Goal: Transaction & Acquisition: Purchase product/service

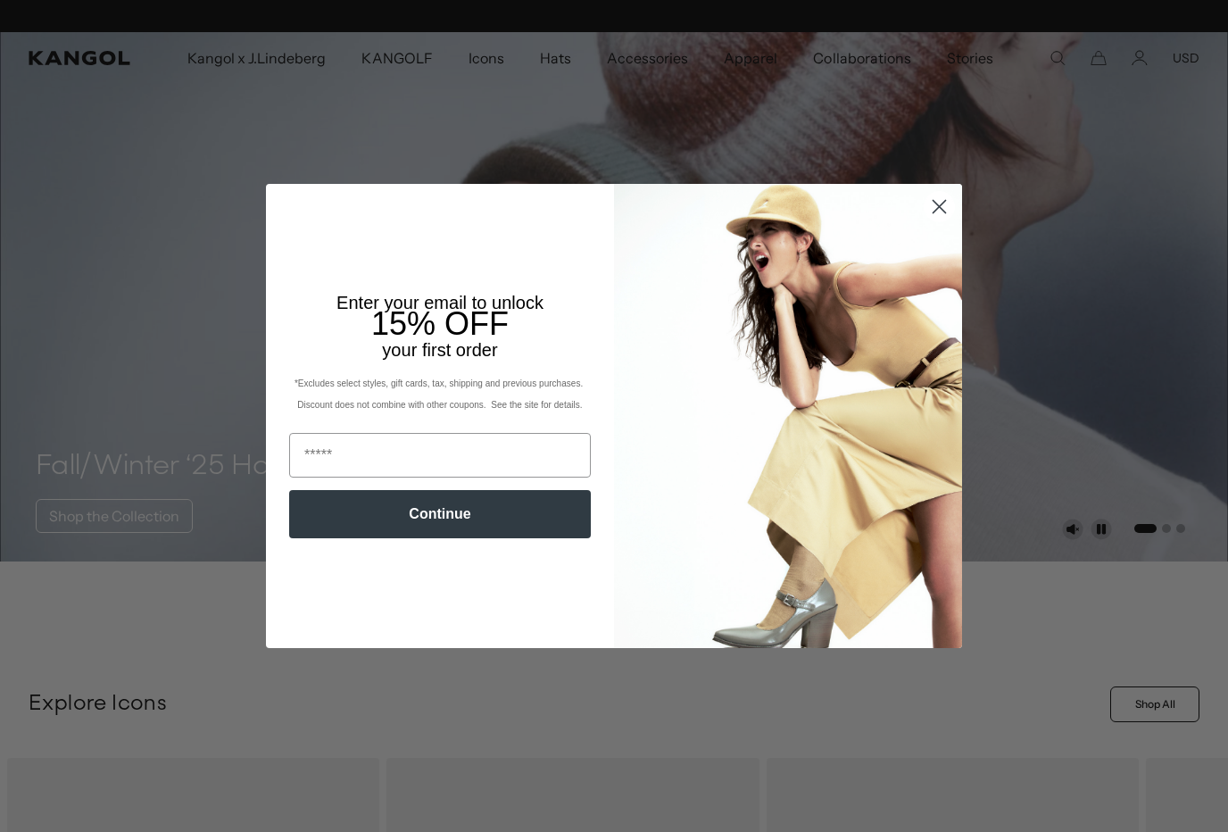
scroll to position [0, 368]
click at [936, 227] on img "POPUP Form" at bounding box center [788, 416] width 348 height 464
click at [934, 212] on icon "Close dialog" at bounding box center [940, 206] width 12 height 12
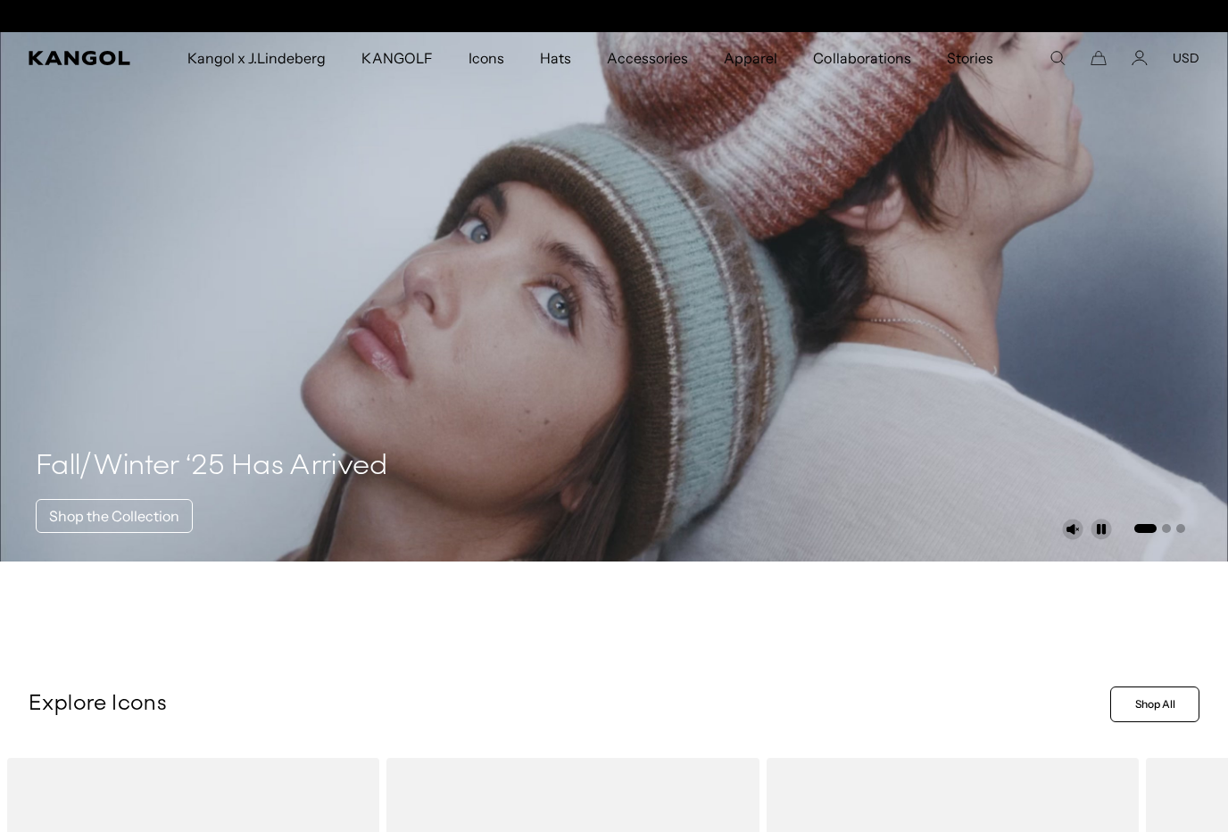
scroll to position [0, 0]
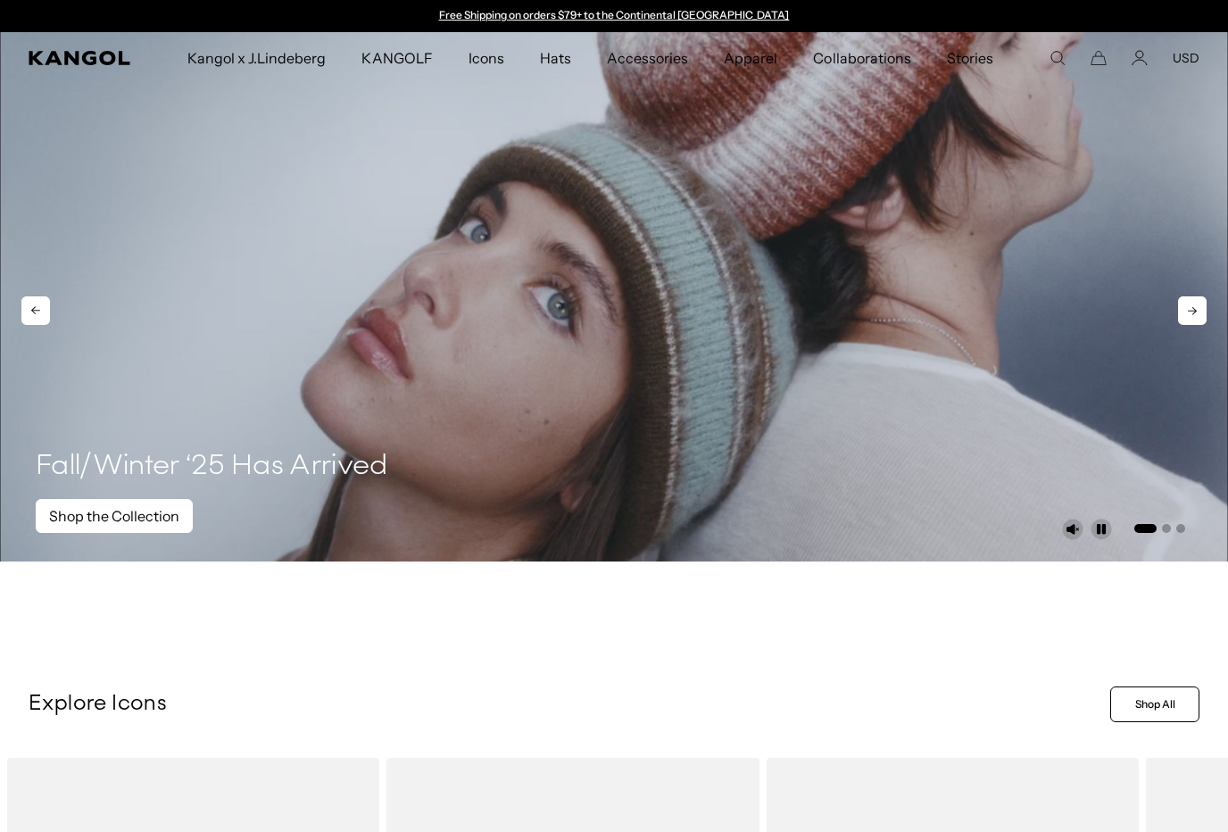
click at [162, 532] on link "Shop the Collection" at bounding box center [114, 516] width 157 height 34
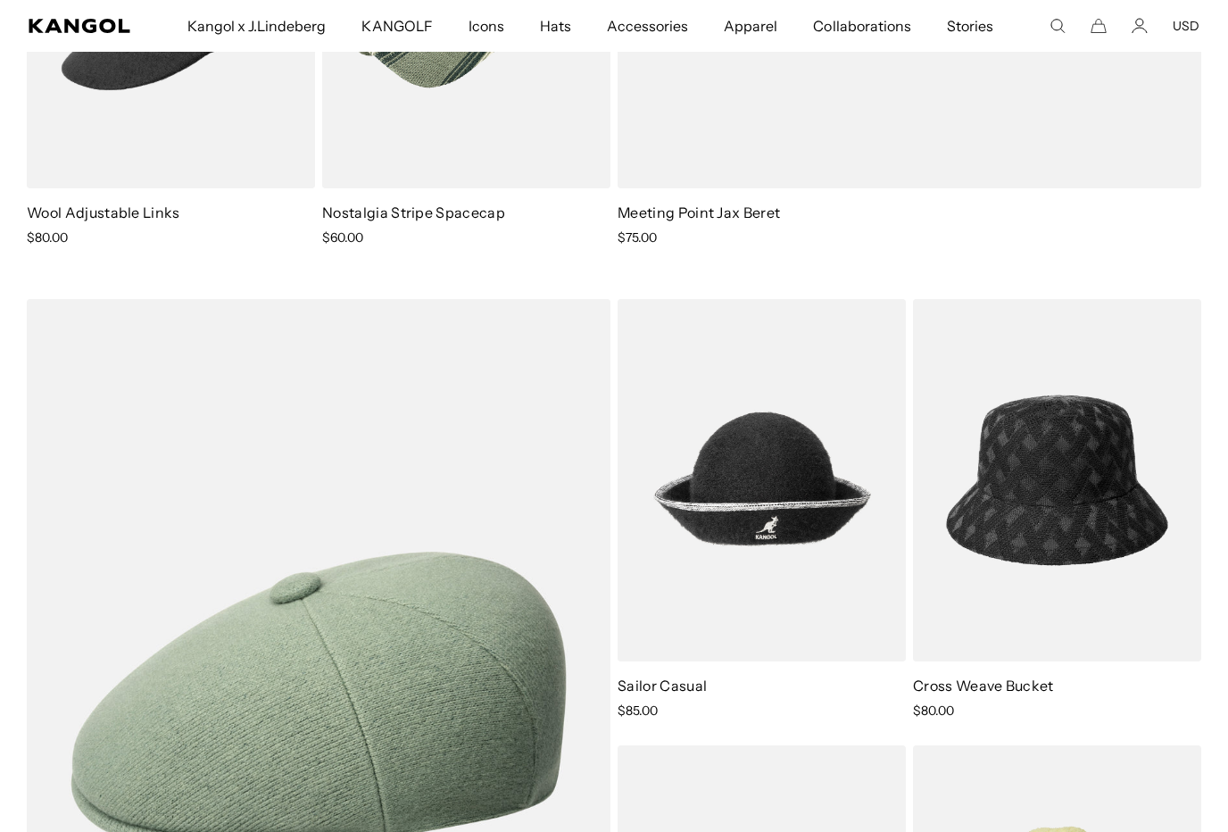
scroll to position [0, 368]
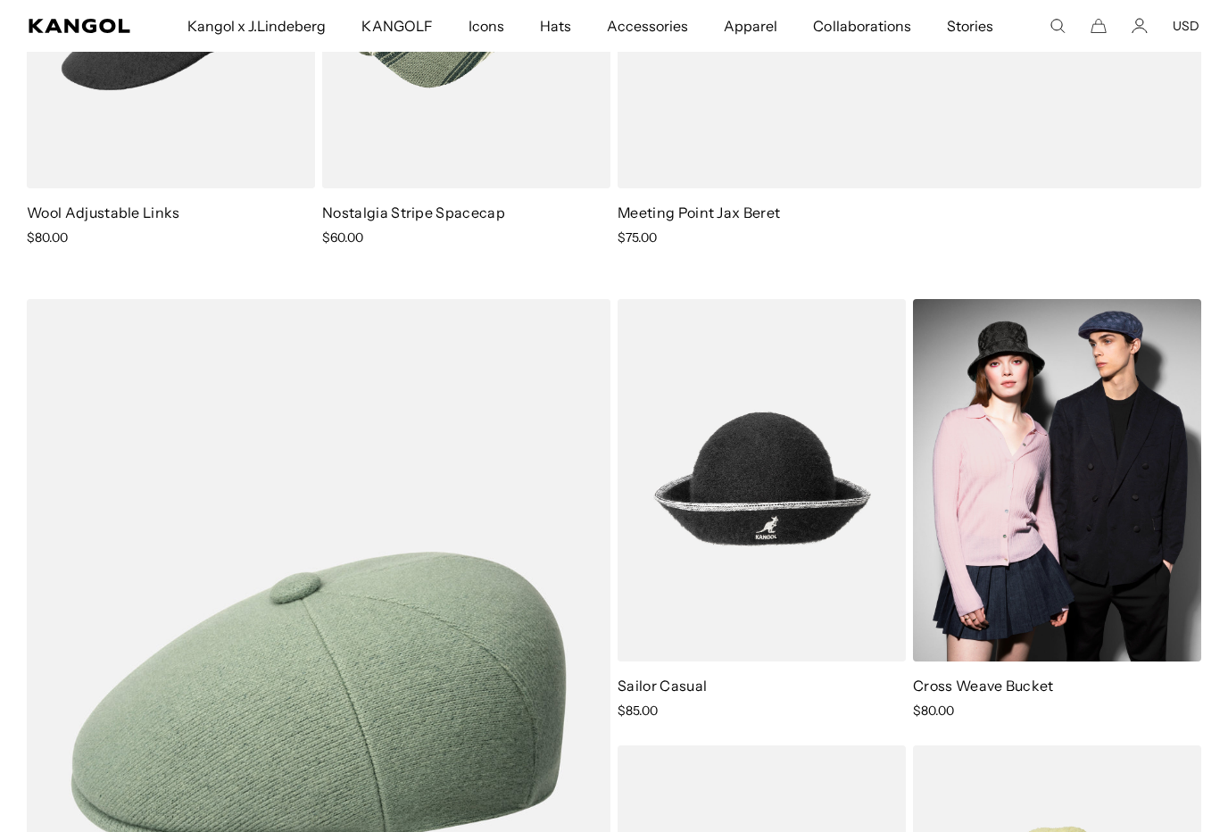
click at [1110, 560] on img at bounding box center [1057, 480] width 288 height 362
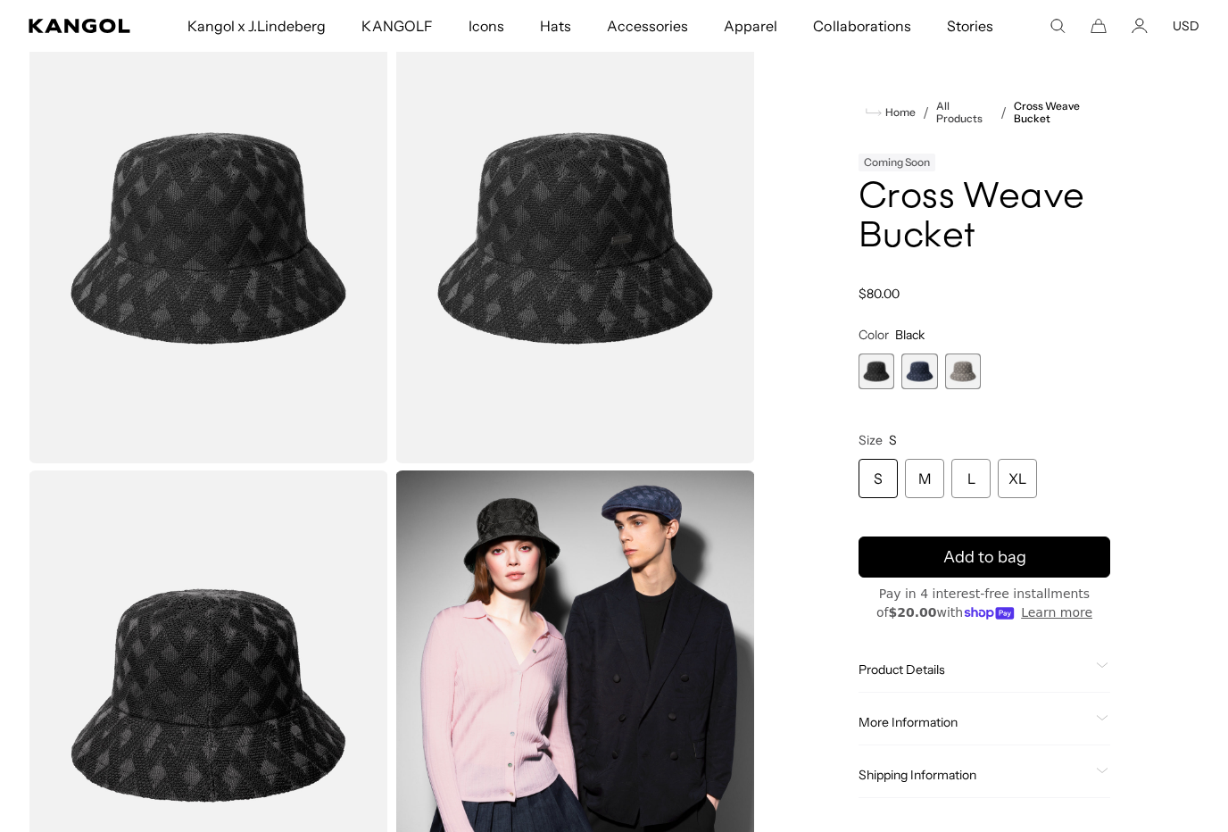
scroll to position [79, 0]
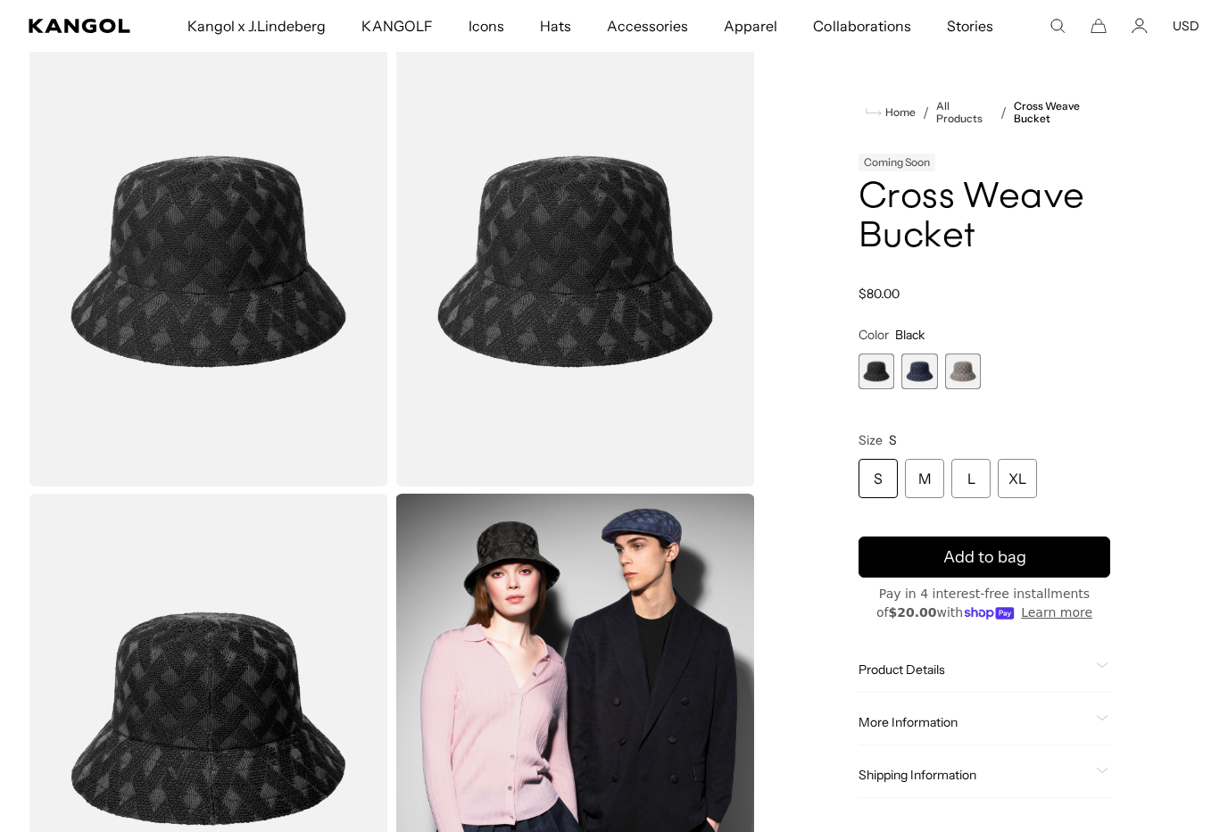
click at [914, 167] on div "Coming Soon" at bounding box center [897, 163] width 77 height 18
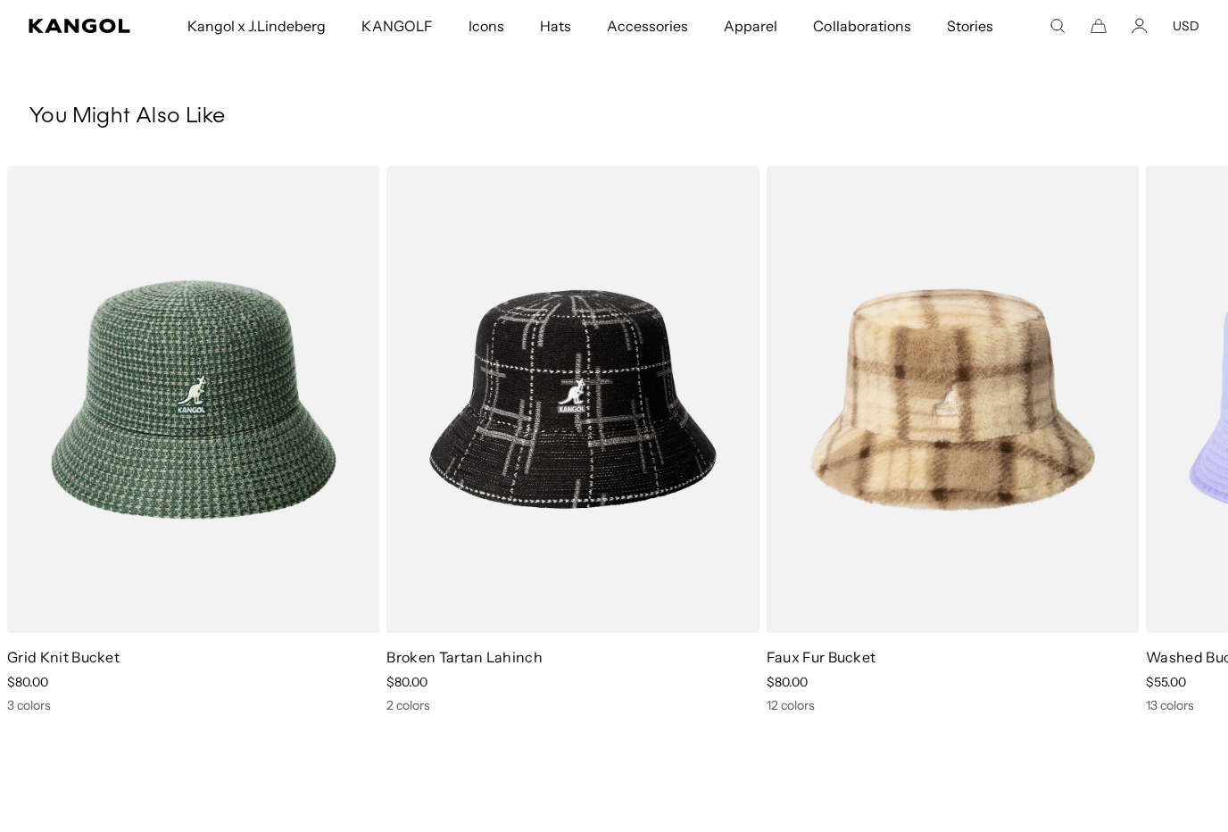
scroll to position [0, 368]
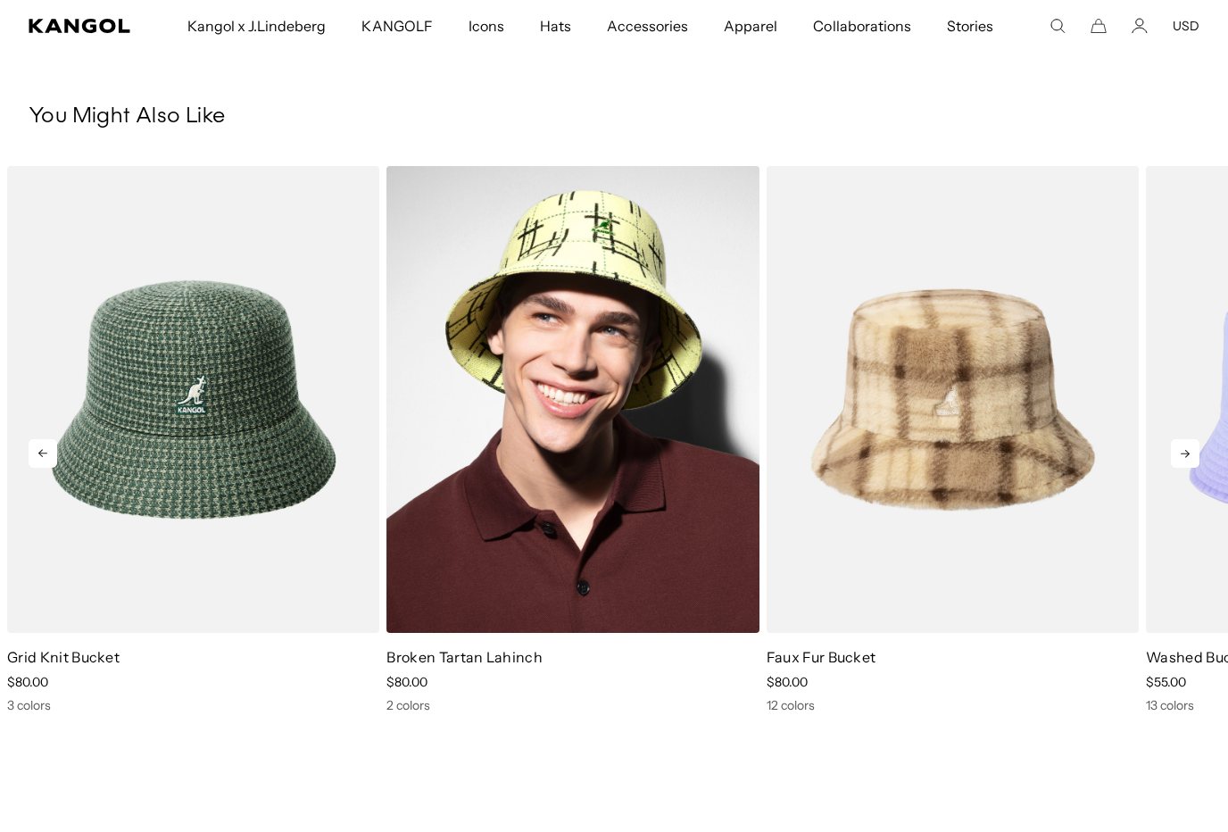
click at [633, 493] on img "2 of 5" at bounding box center [572, 400] width 372 height 468
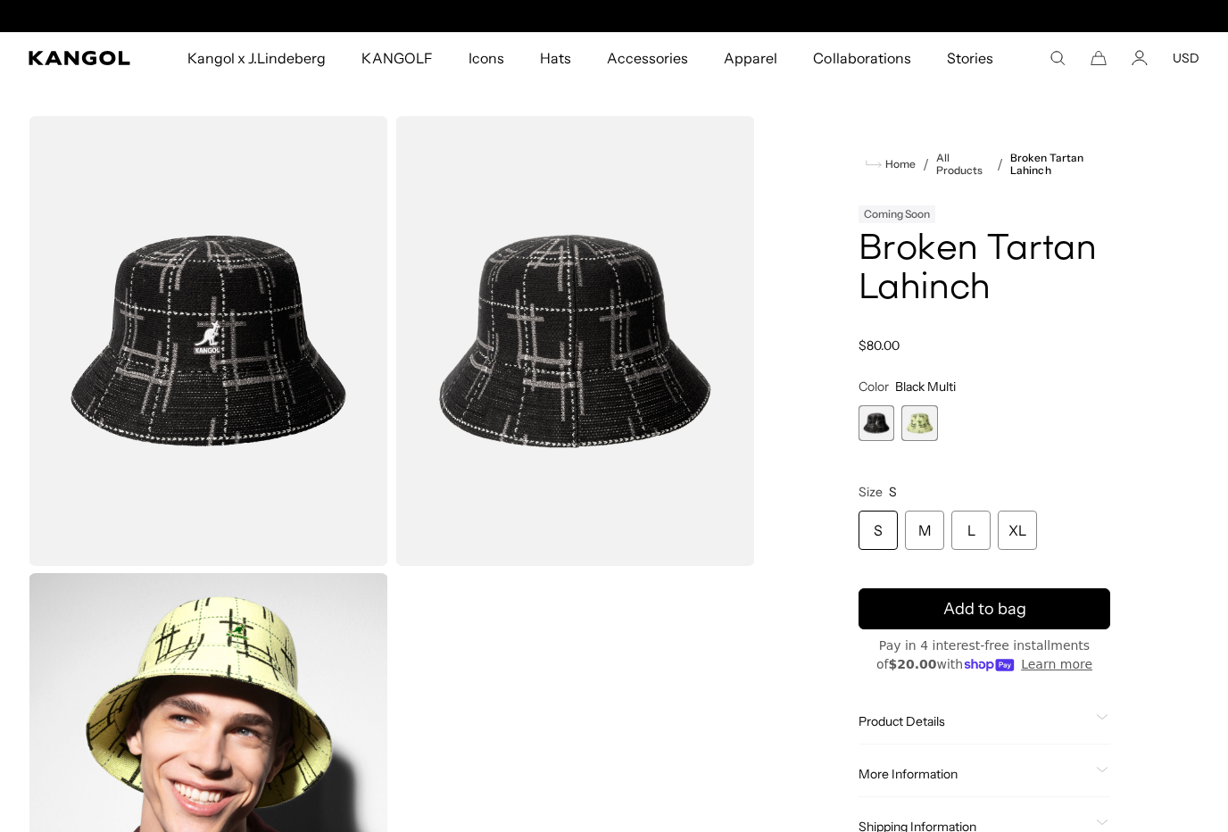
scroll to position [0, 368]
click at [975, 529] on div "L" at bounding box center [970, 530] width 39 height 39
click at [977, 531] on div "L" at bounding box center [970, 530] width 39 height 39
click at [962, 533] on div "L" at bounding box center [970, 530] width 39 height 39
click at [1017, 526] on div "XL" at bounding box center [1017, 530] width 39 height 39
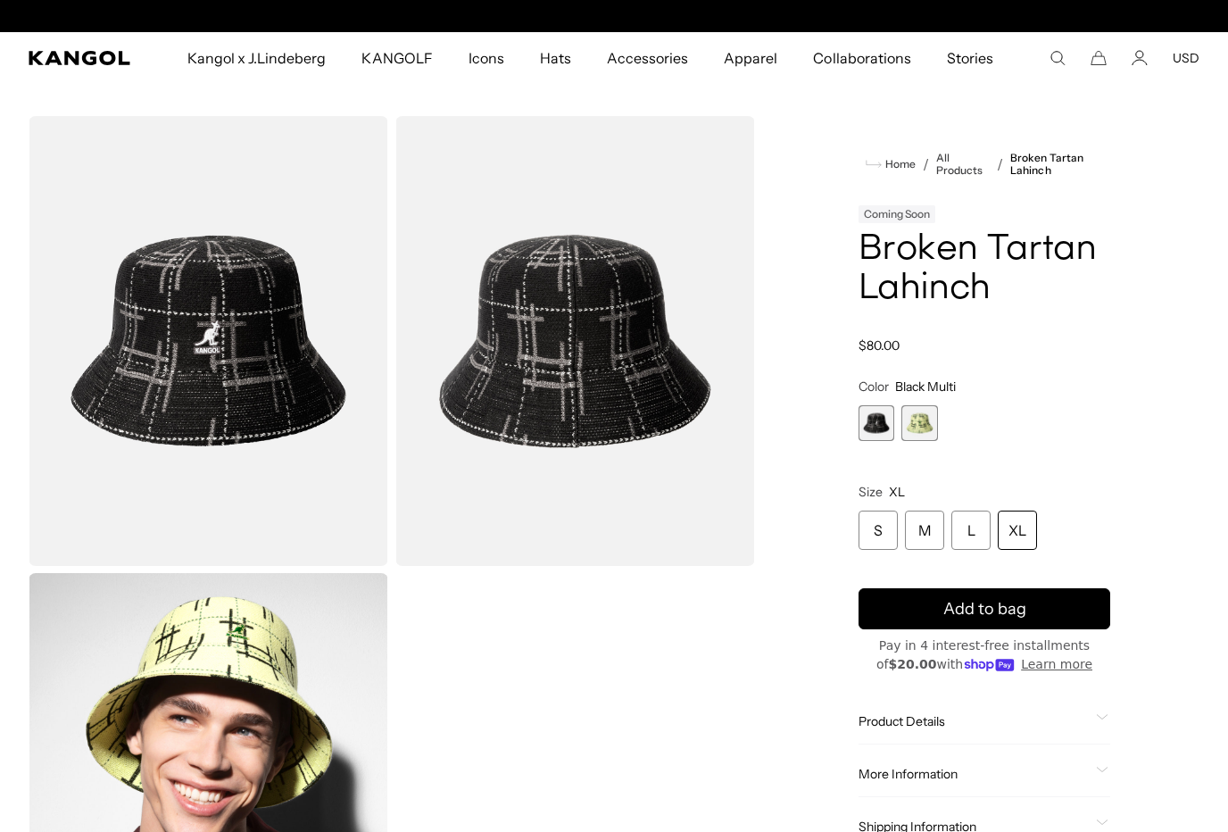
scroll to position [0, 368]
click at [976, 537] on div "L" at bounding box center [970, 530] width 39 height 39
click at [1063, 64] on icon "Search here" at bounding box center [1058, 58] width 16 height 16
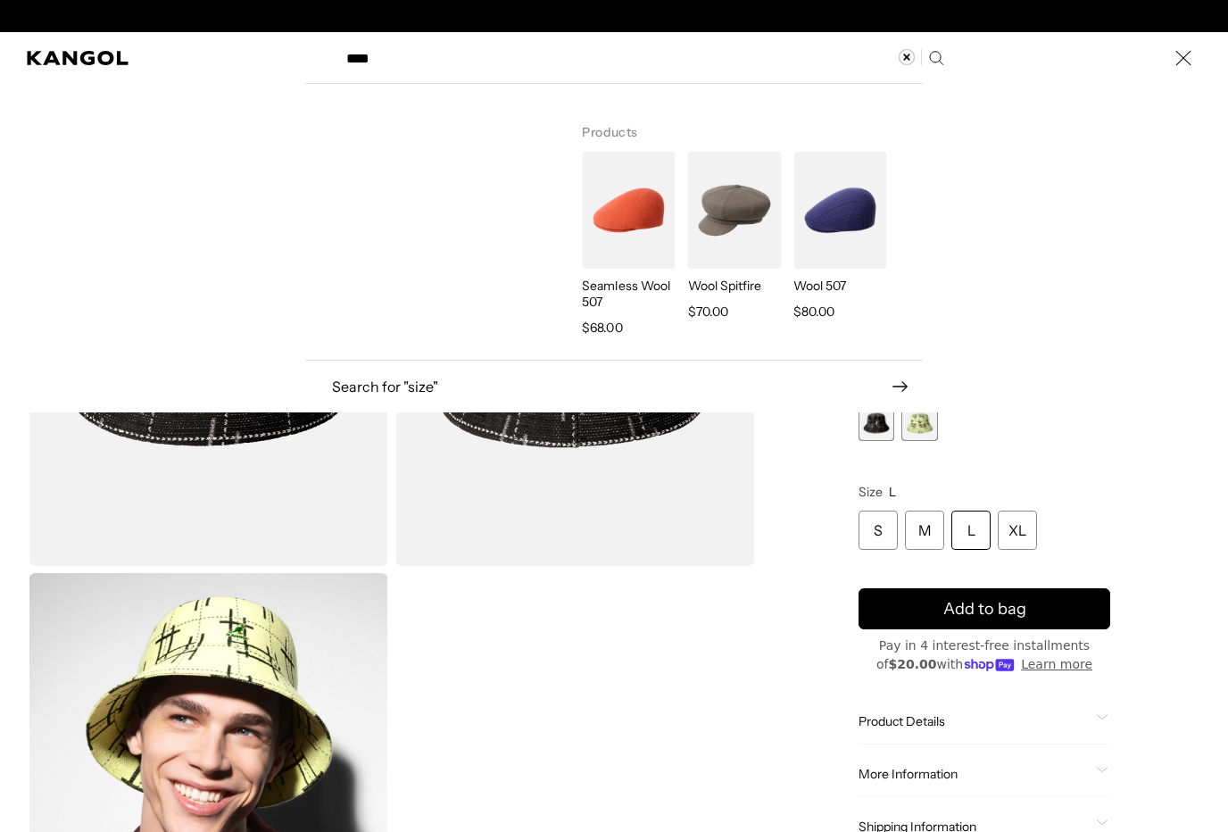
type input "****"
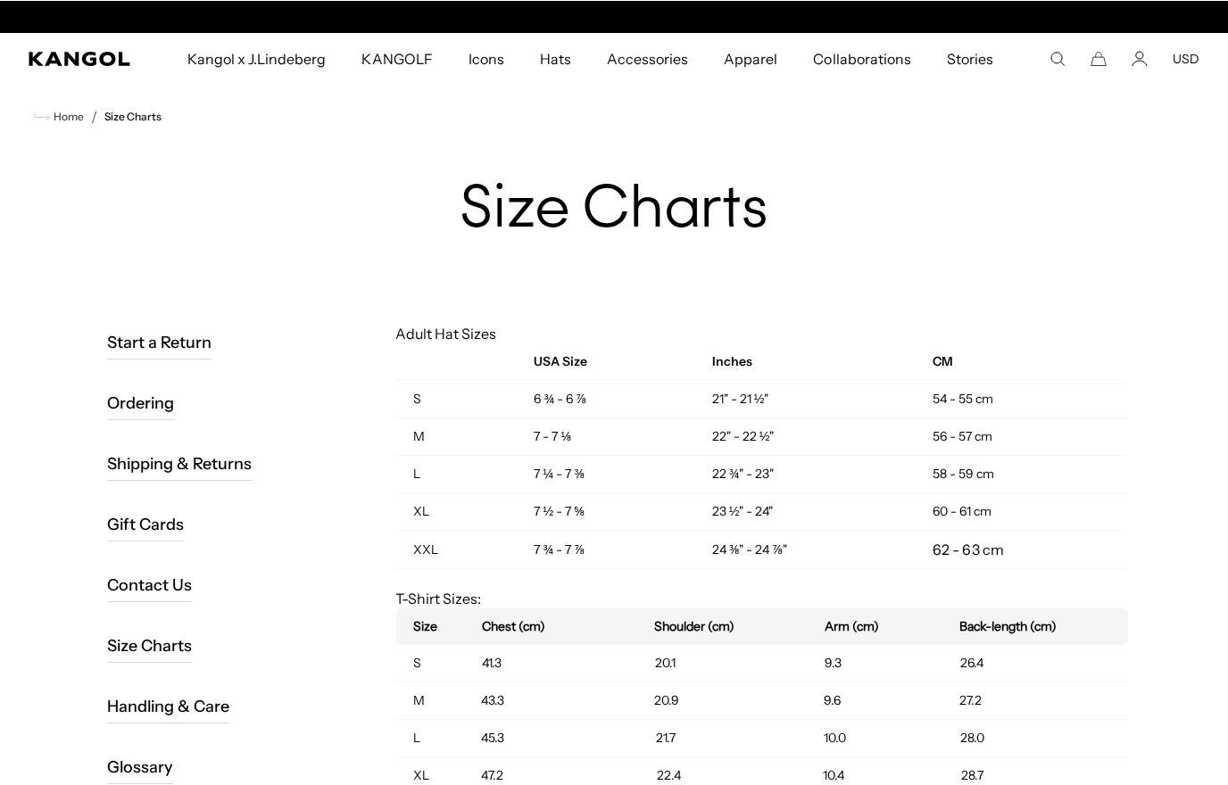
scroll to position [0, 368]
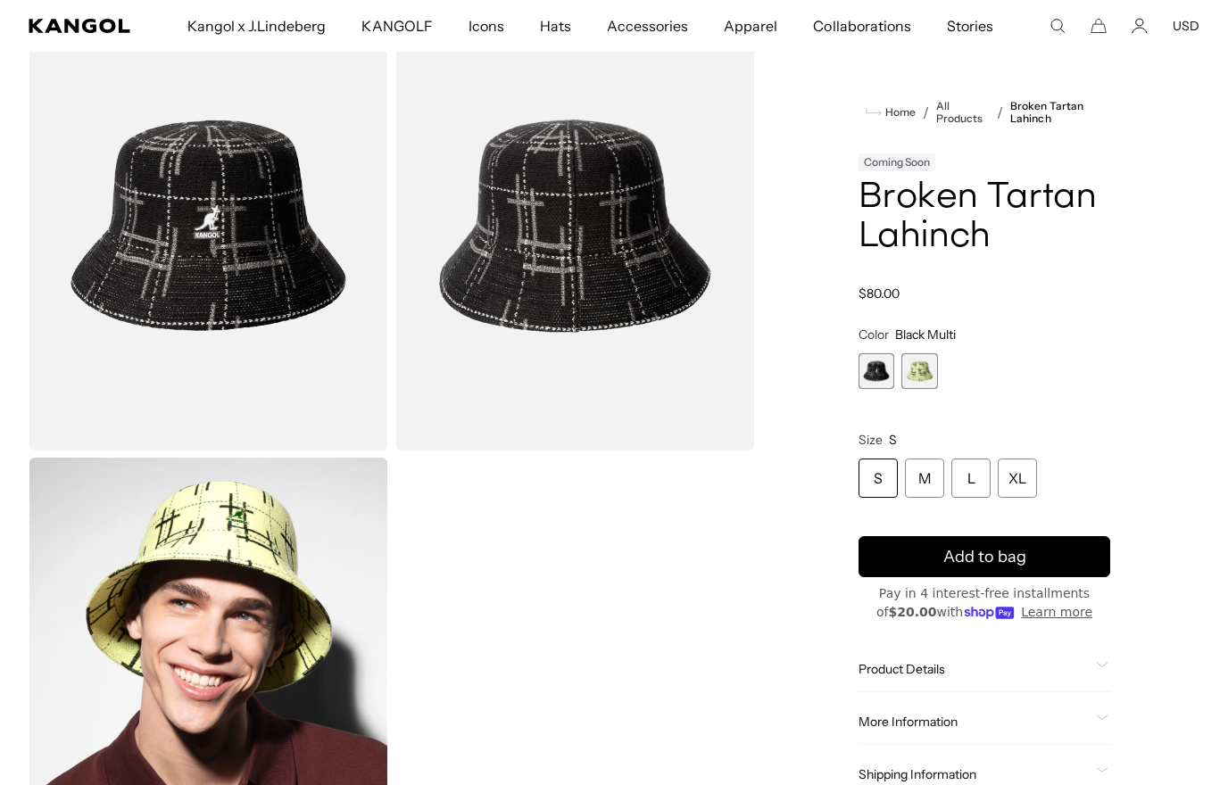
scroll to position [110, 0]
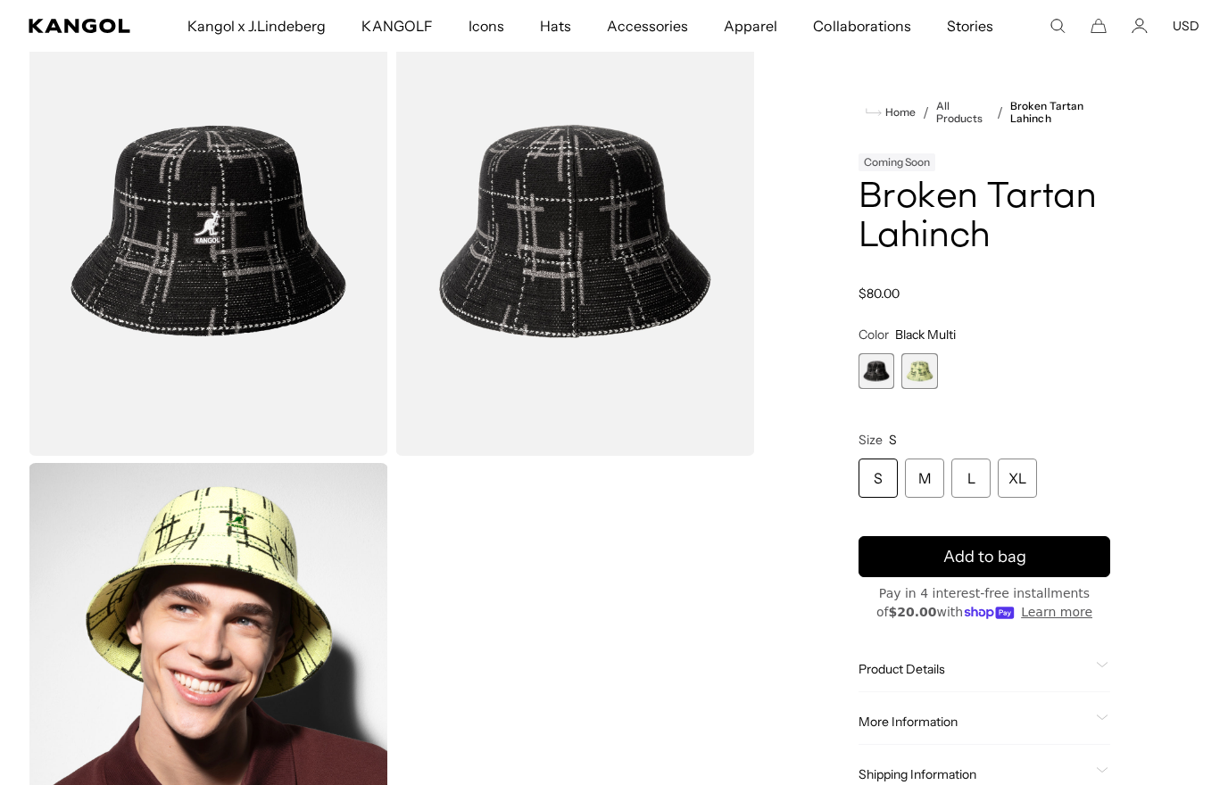
click at [203, 344] on img "Gallery Viewer" at bounding box center [209, 231] width 360 height 450
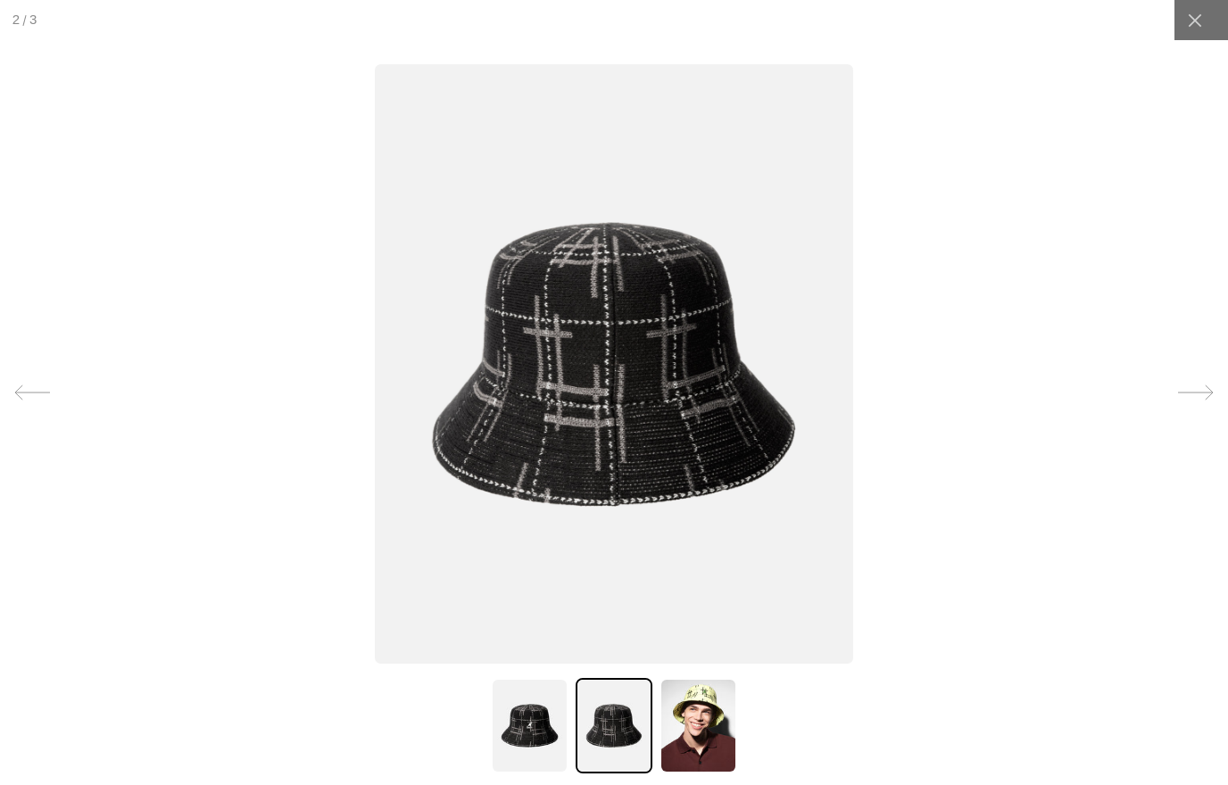
scroll to position [0, 0]
click at [1199, 32] on div at bounding box center [1195, 20] width 40 height 40
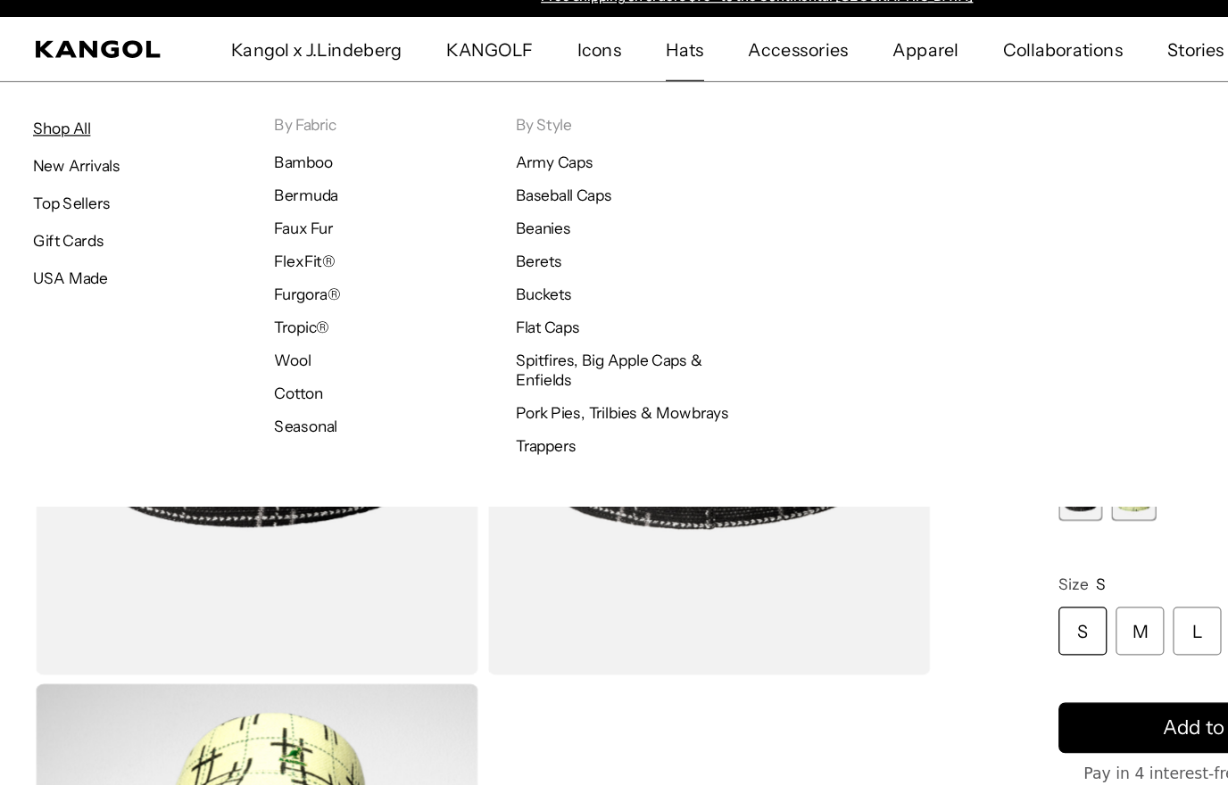
click at [63, 114] on link "Shop All" at bounding box center [50, 122] width 46 height 16
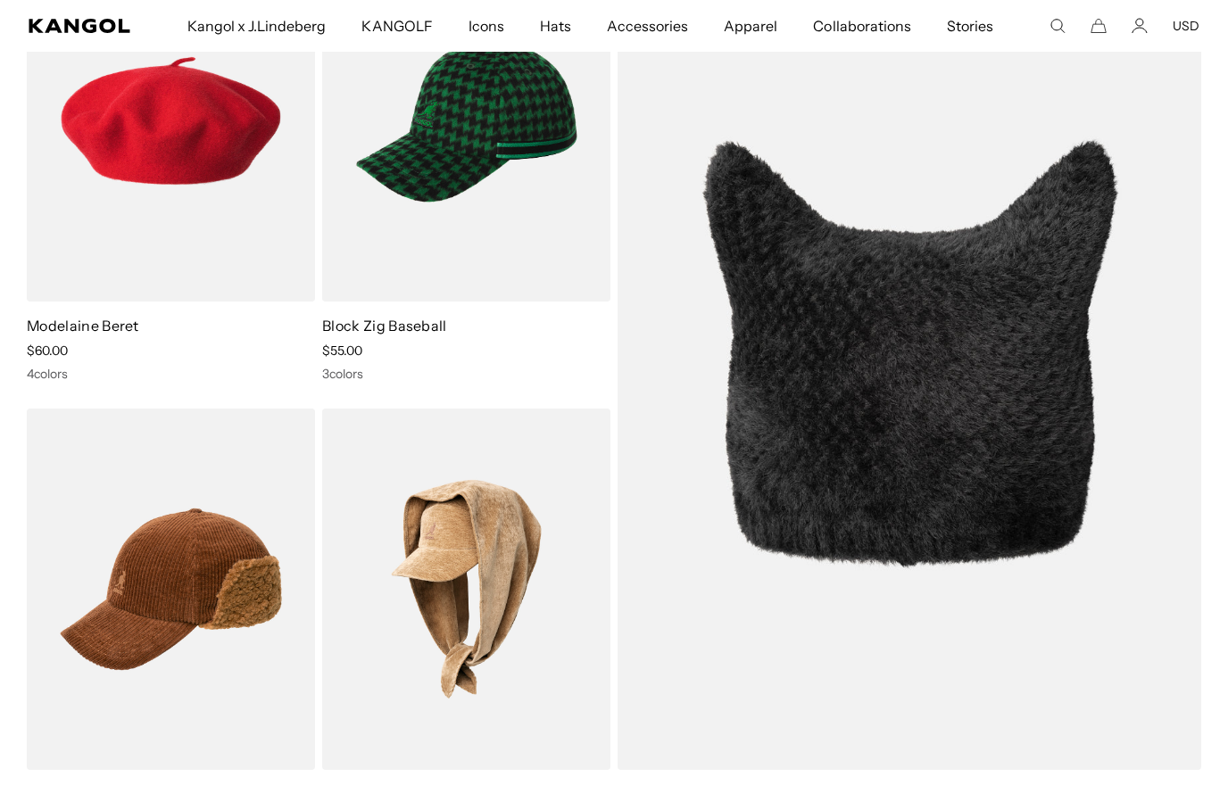
scroll to position [6030, 0]
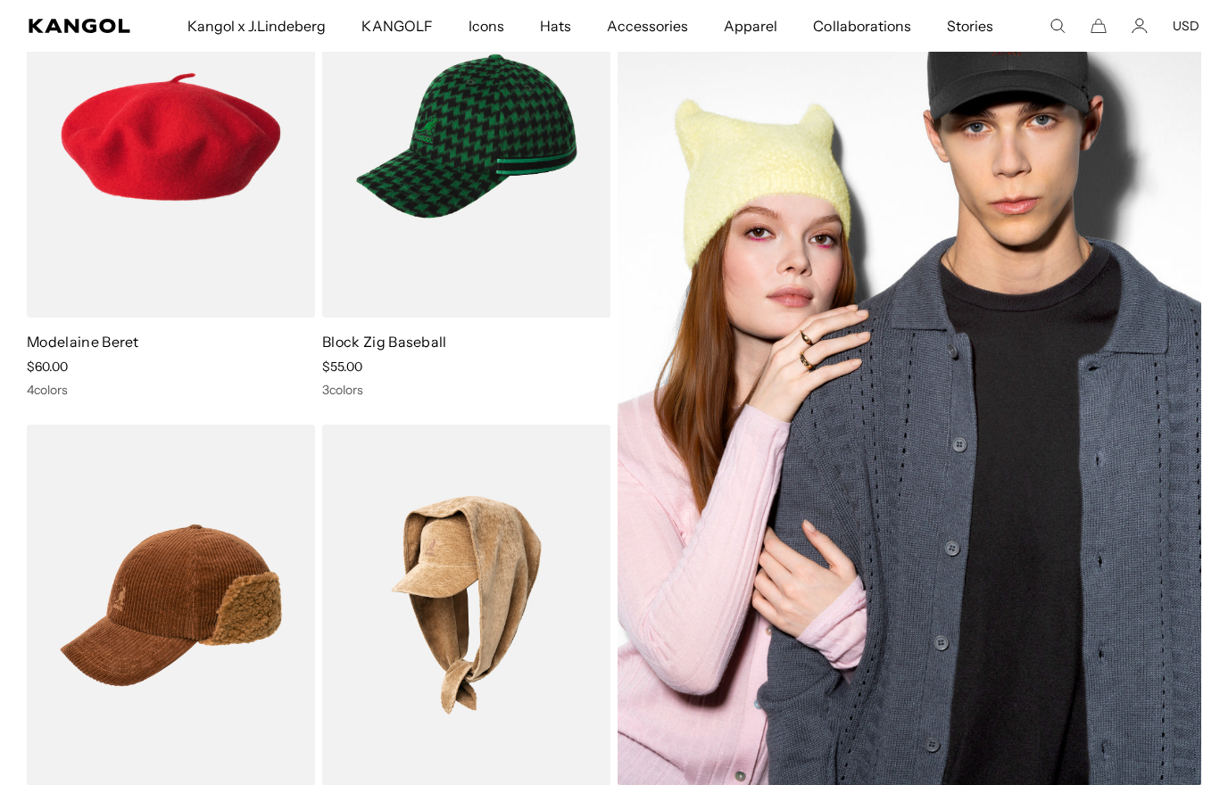
click at [912, 434] on img at bounding box center [910, 370] width 584 height 831
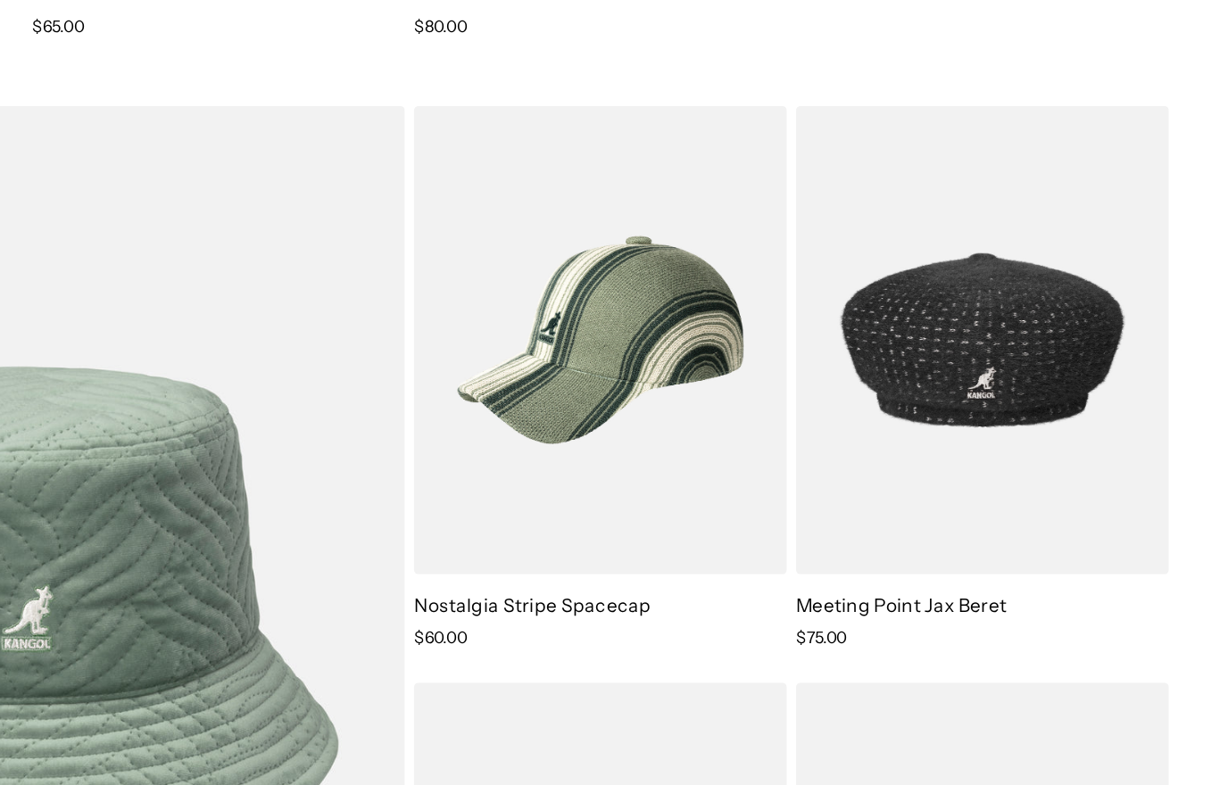
scroll to position [0, 0]
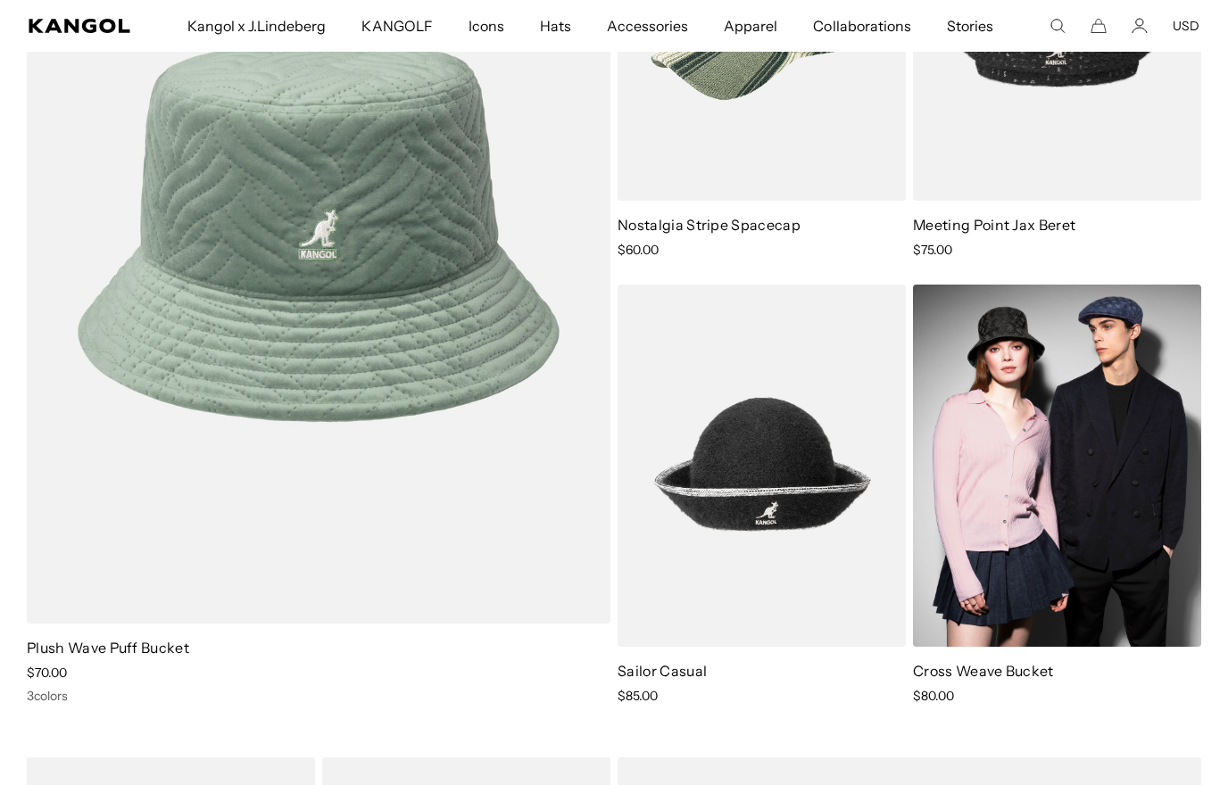
click at [1118, 433] on img at bounding box center [1057, 466] width 288 height 362
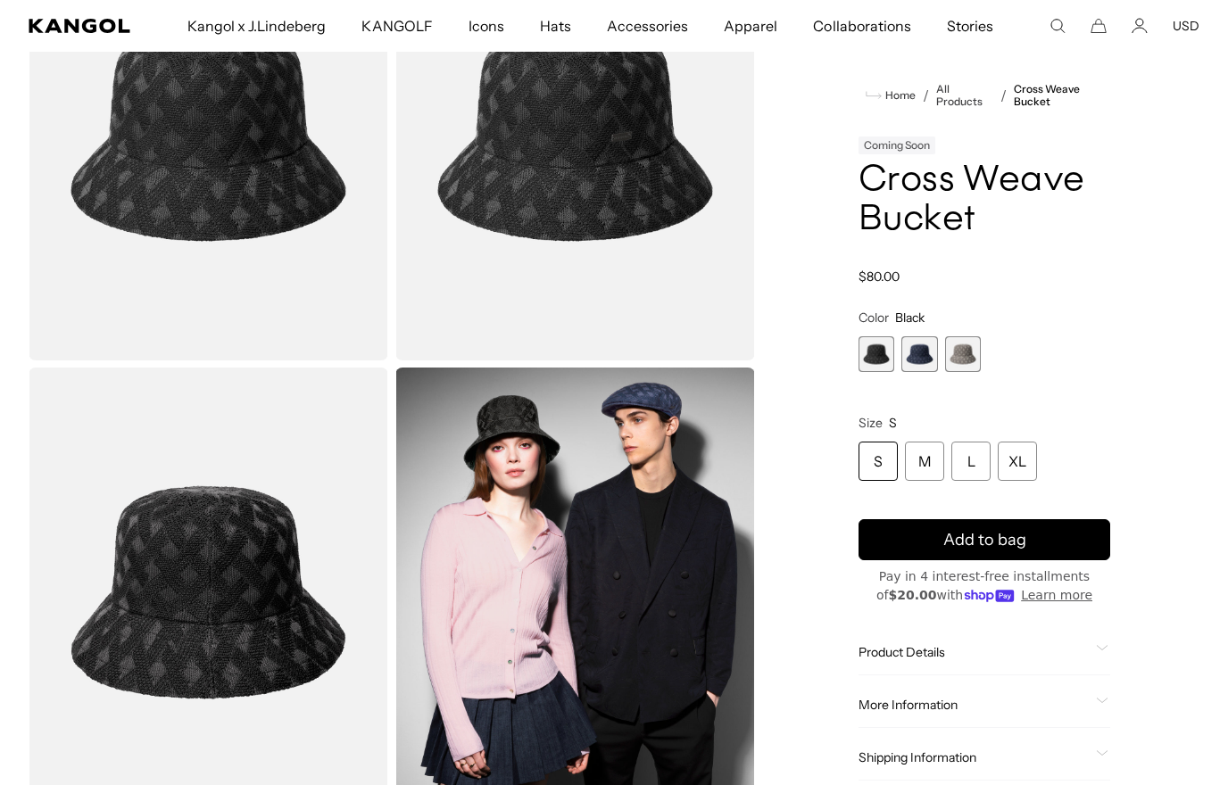
scroll to position [0, 368]
click at [1028, 458] on div "XL" at bounding box center [1017, 462] width 39 height 39
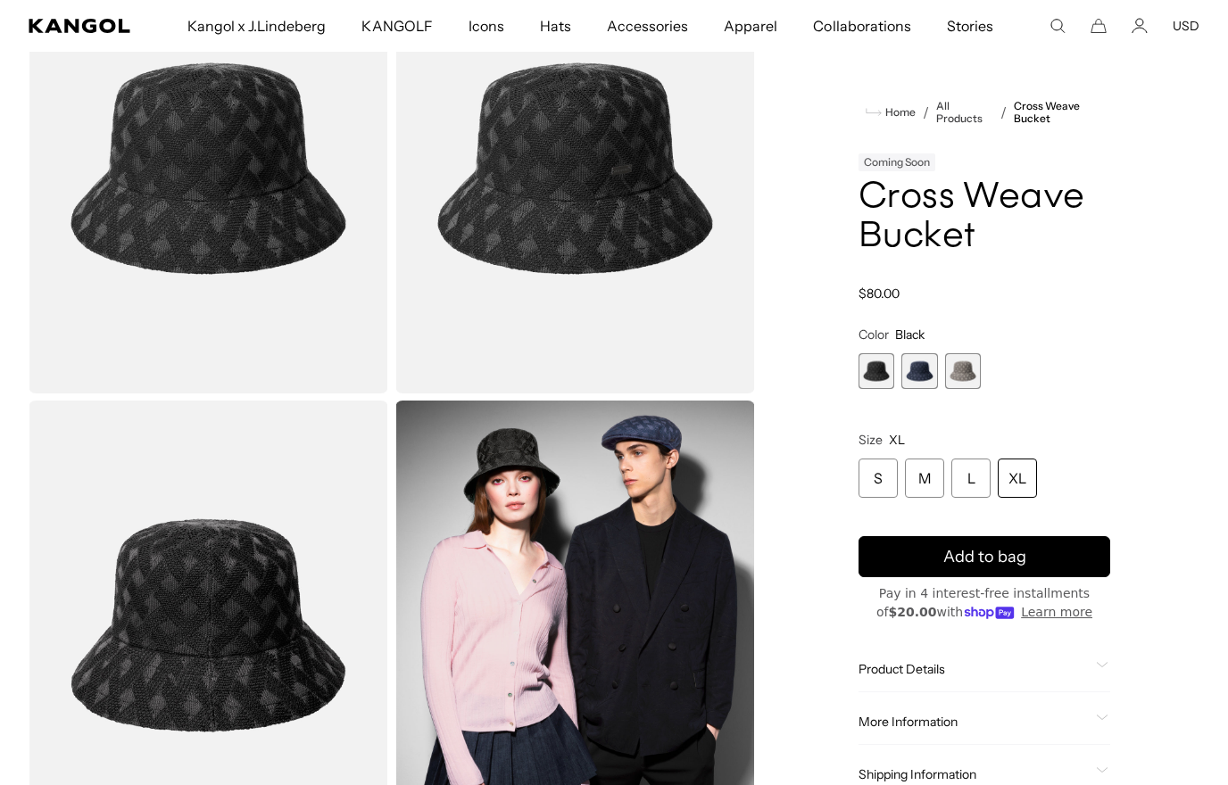
scroll to position [171, 0]
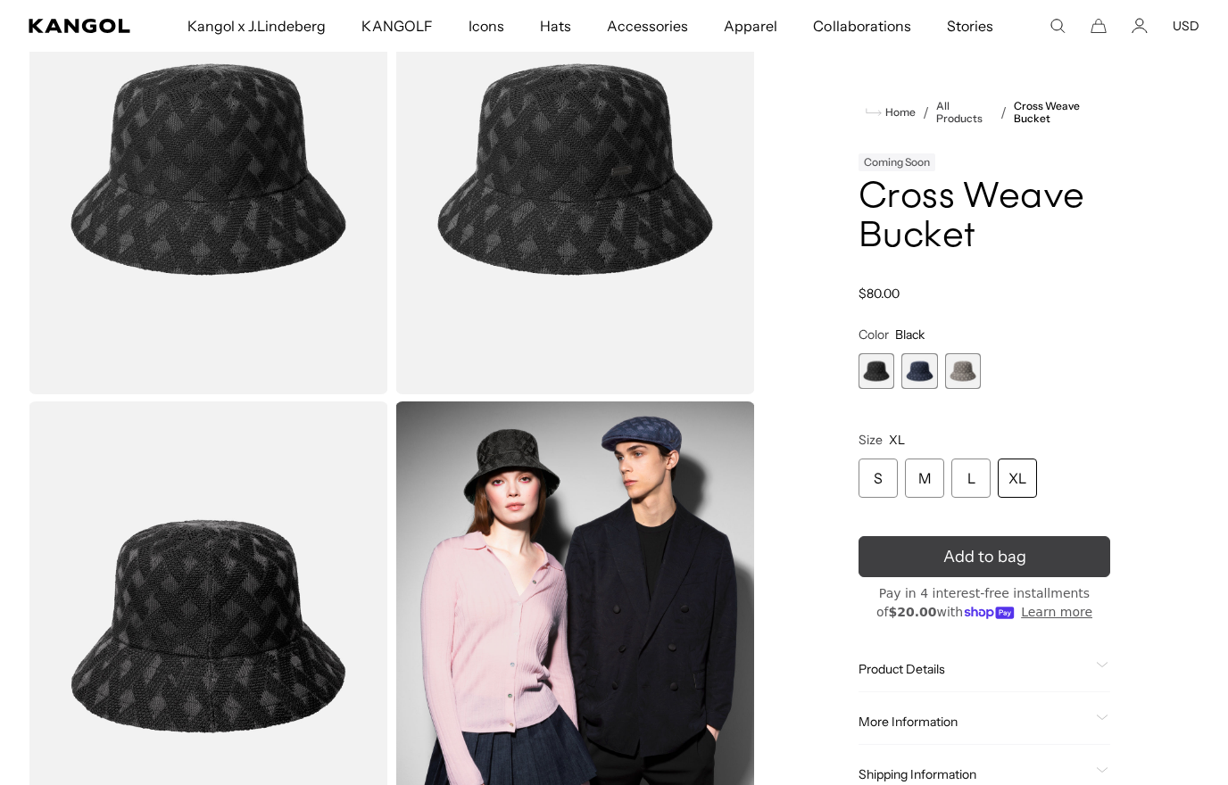
click at [1005, 566] on span "Add to bag" at bounding box center [984, 557] width 83 height 24
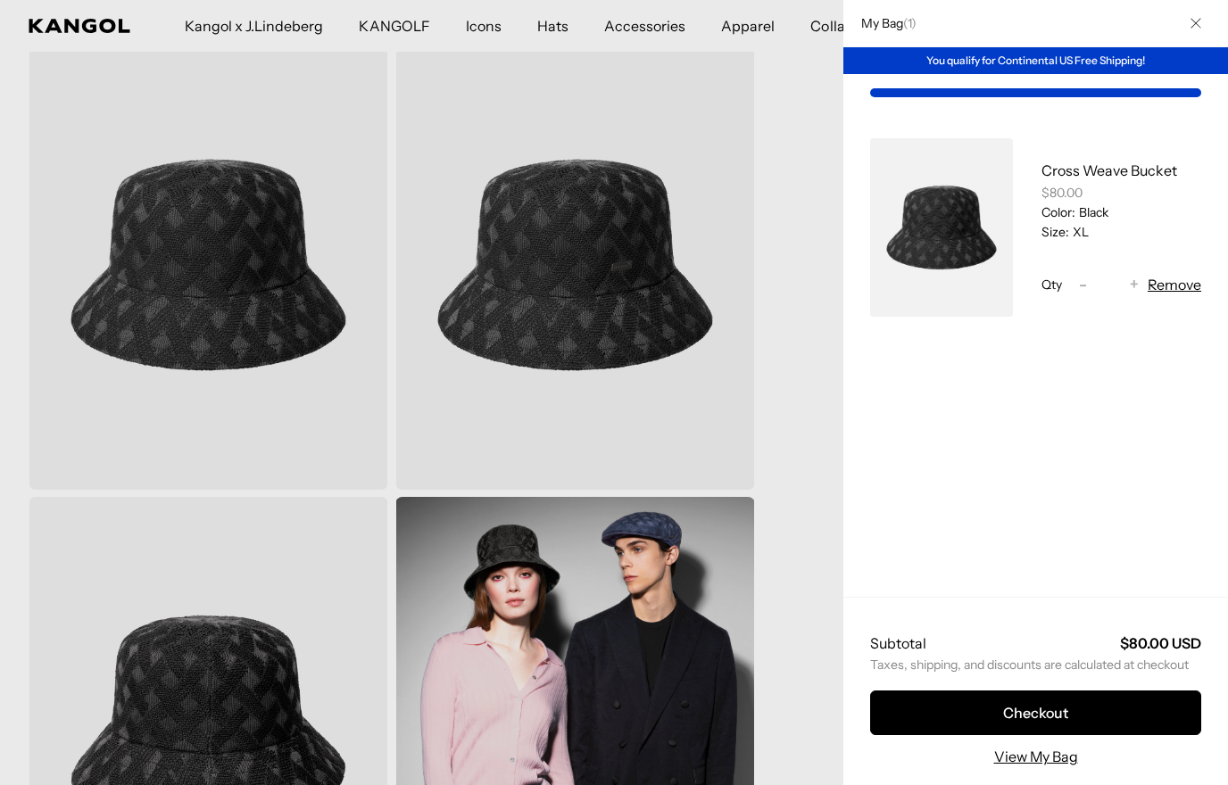
scroll to position [0, 0]
click at [1195, 29] on button "Close" at bounding box center [1196, 23] width 46 height 46
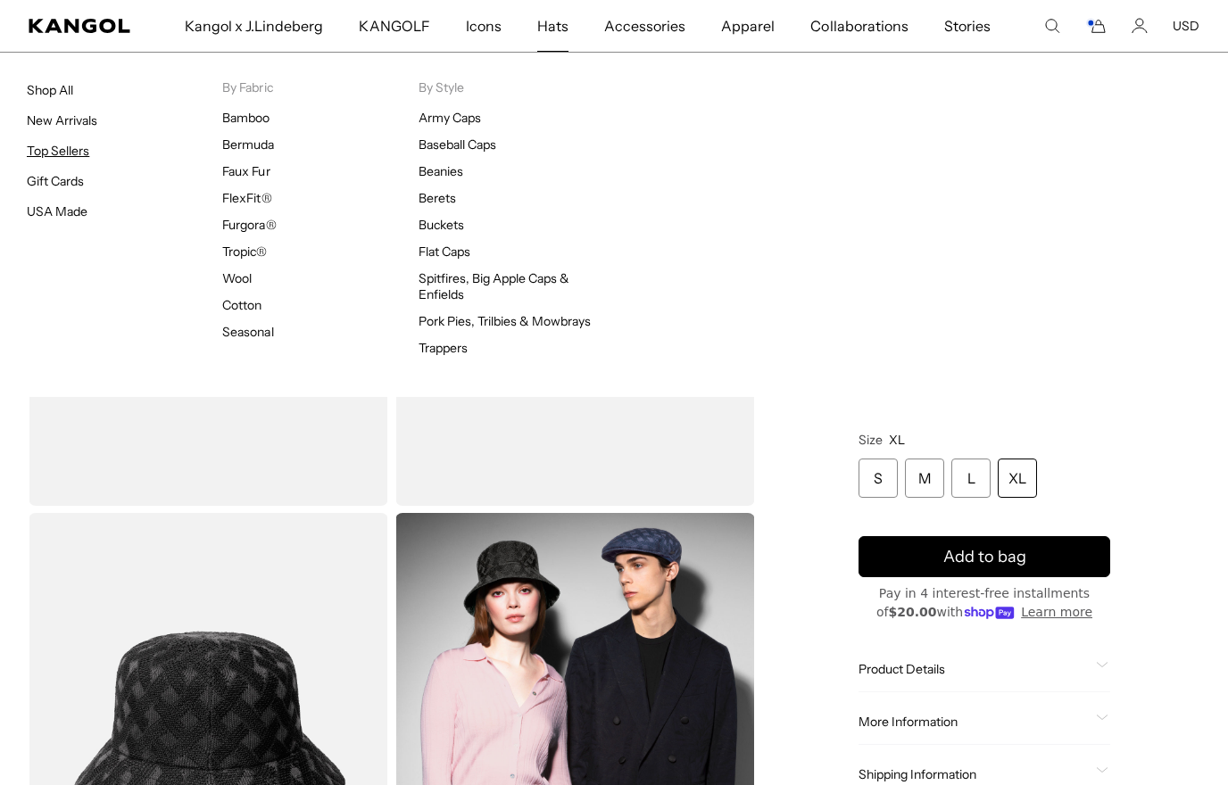
click at [75, 158] on link "Top Sellers" at bounding box center [58, 151] width 62 height 16
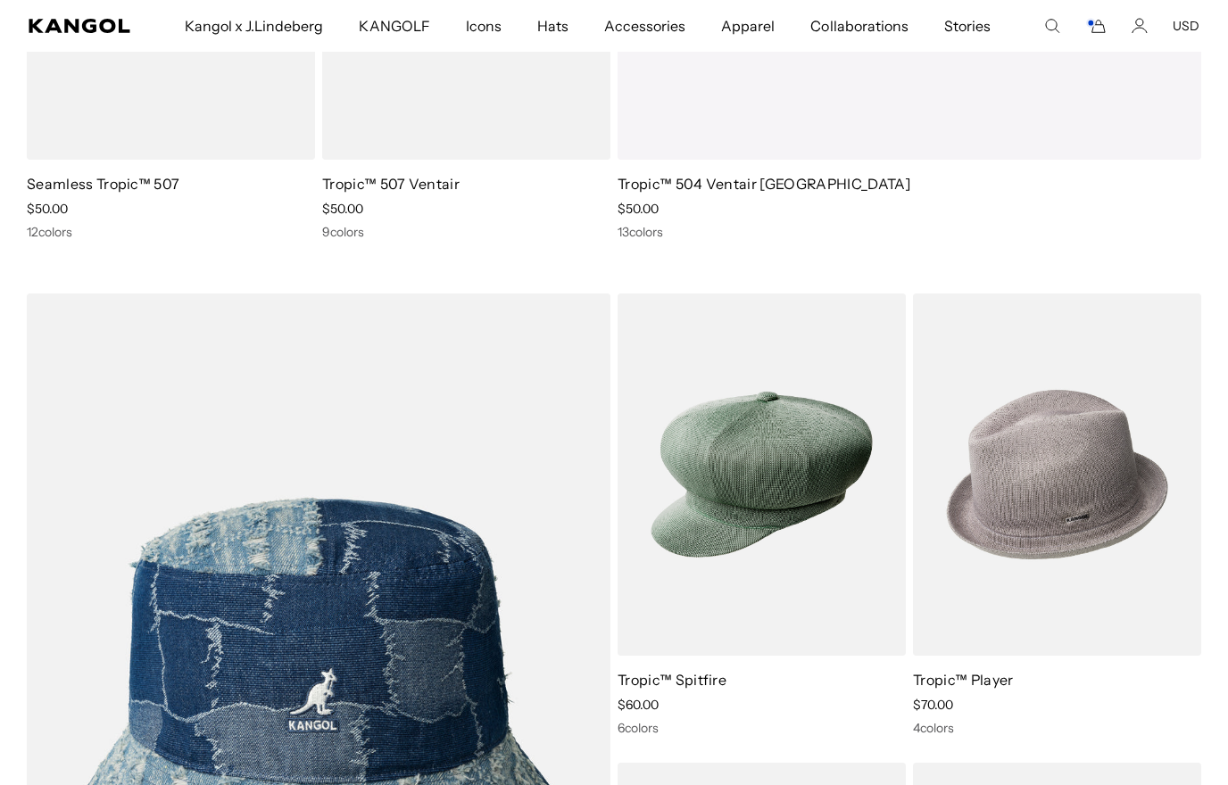
scroll to position [6675, 0]
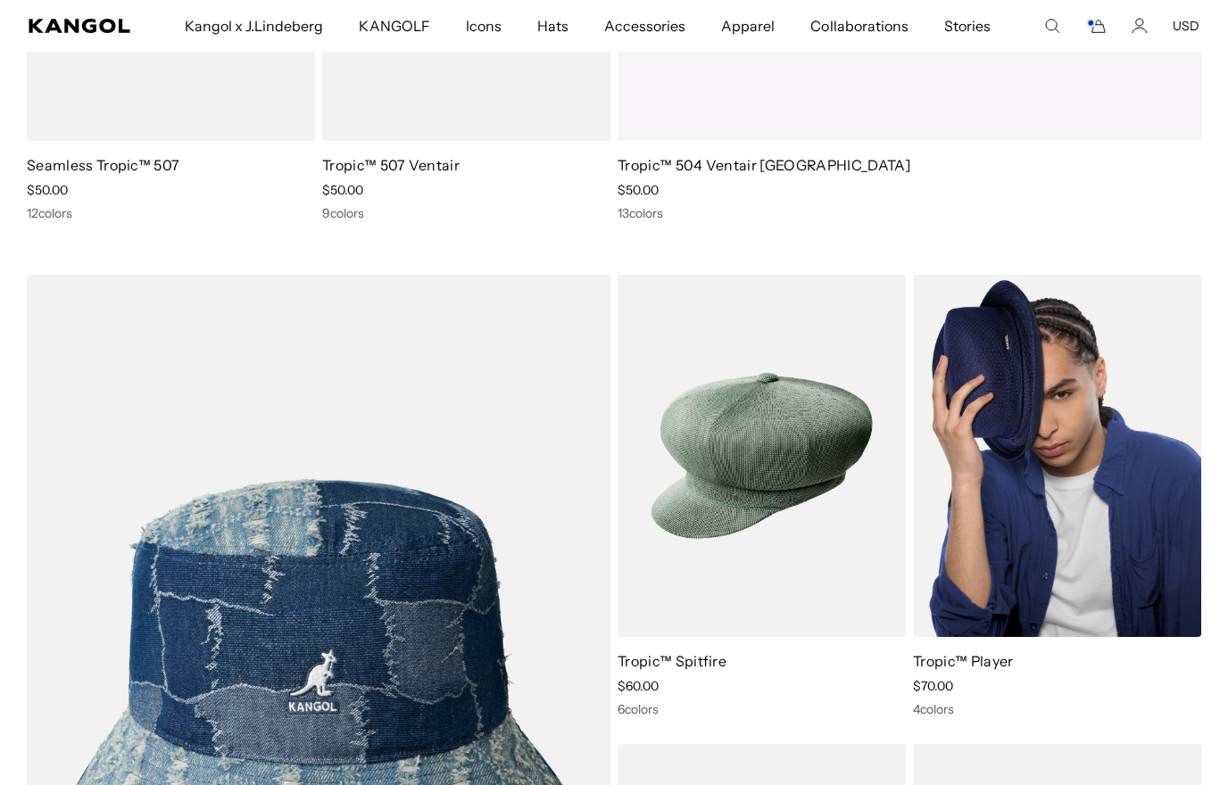
click at [1072, 494] on img at bounding box center [1057, 456] width 288 height 362
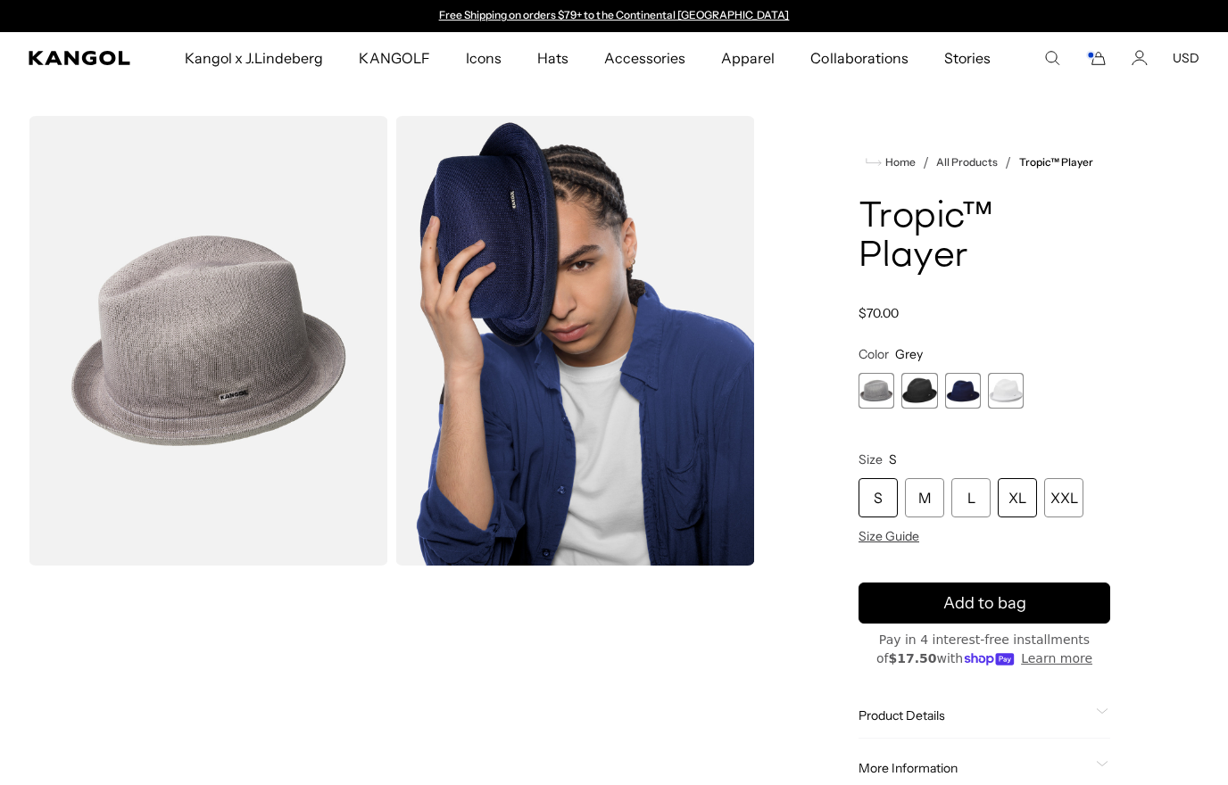
click at [1016, 478] on div "XL" at bounding box center [1017, 497] width 39 height 39
click at [1000, 478] on div "XL" at bounding box center [1017, 497] width 39 height 39
click at [921, 373] on span "2 of 4" at bounding box center [919, 391] width 36 height 36
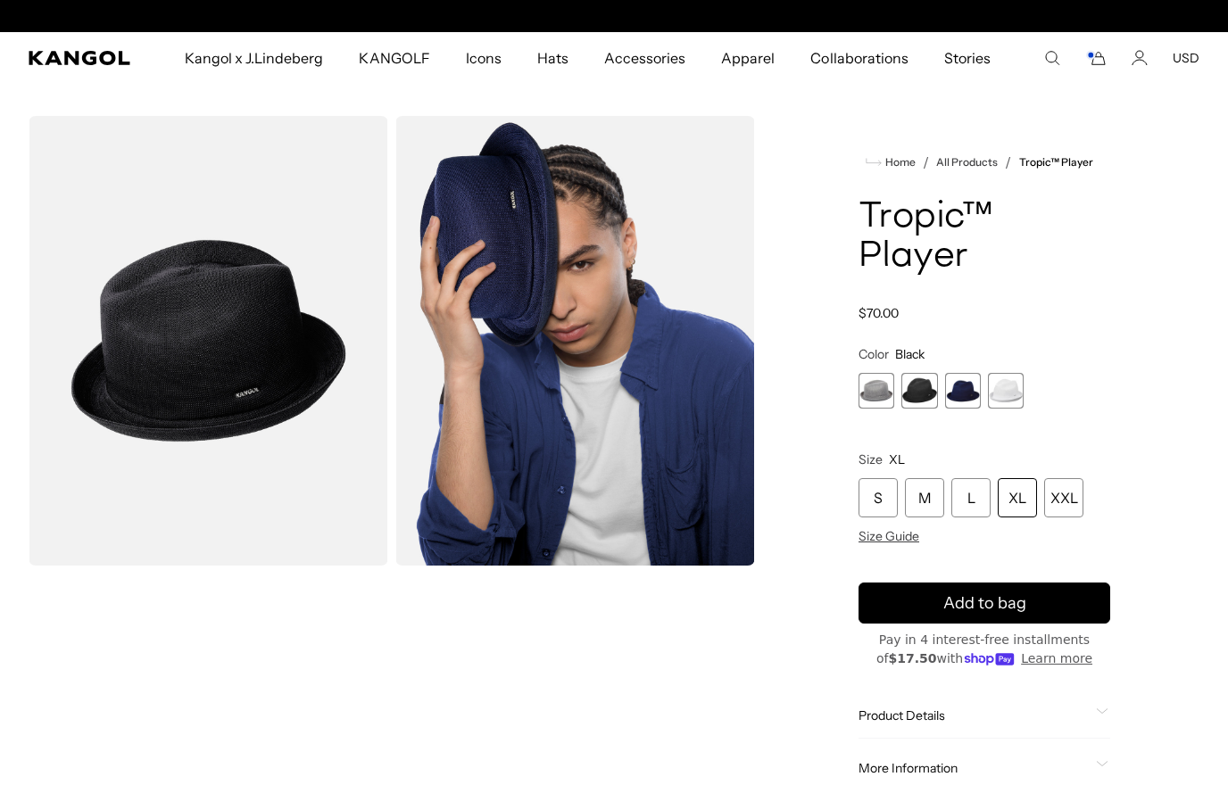
scroll to position [0, 368]
click at [959, 373] on span "3 of 4" at bounding box center [963, 391] width 36 height 36
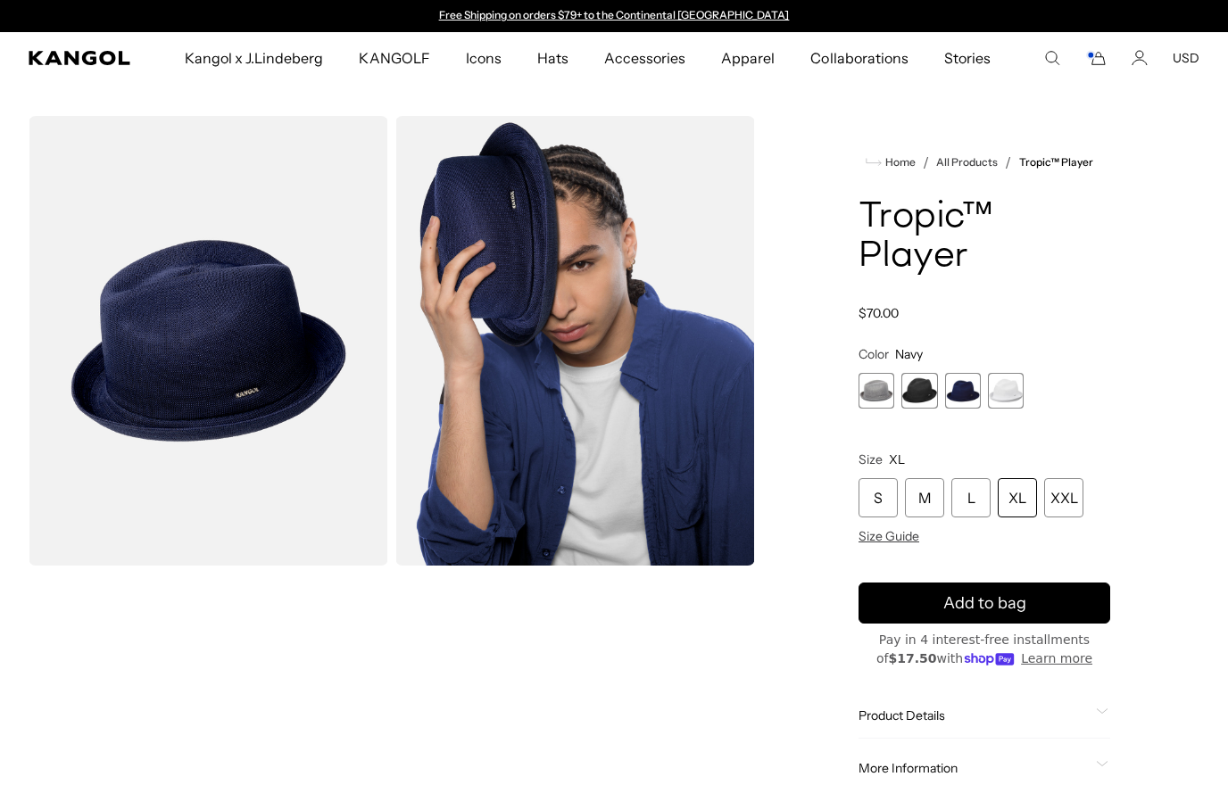
click at [1012, 373] on span "4 of 4" at bounding box center [1006, 391] width 36 height 36
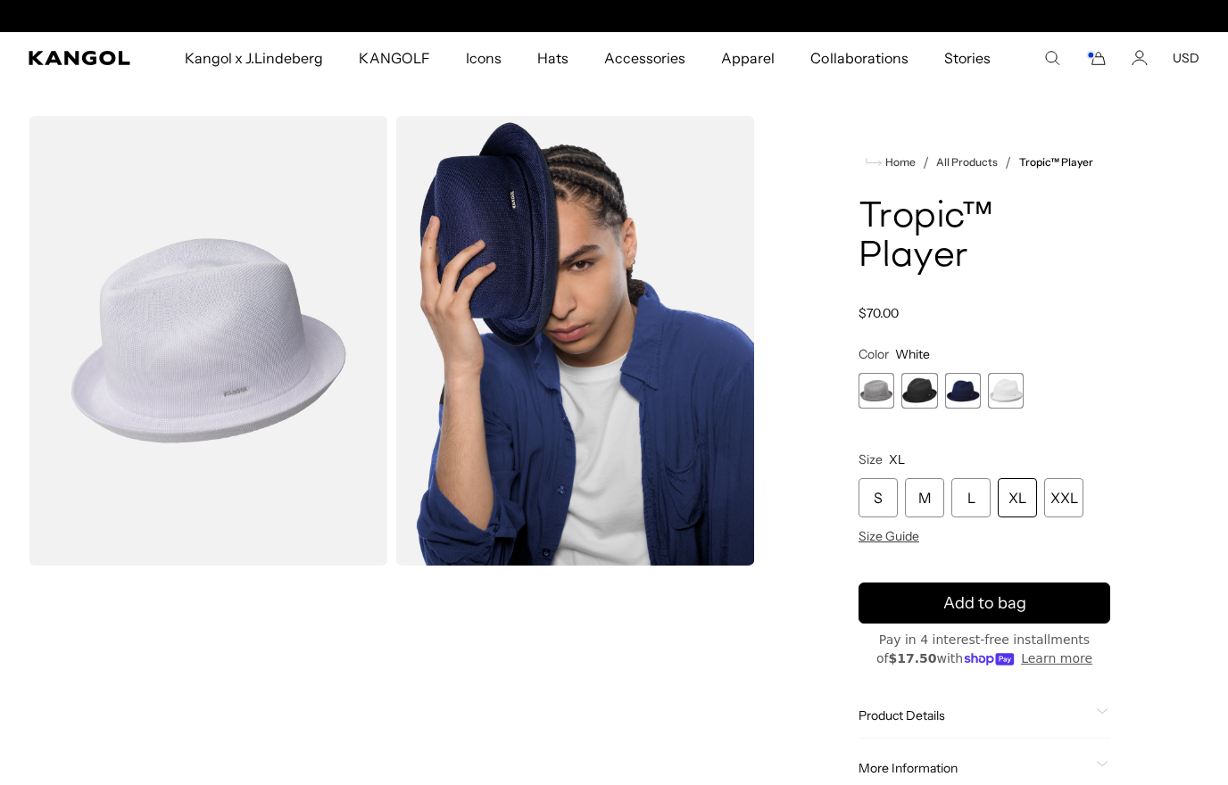
scroll to position [0, 368]
click at [921, 373] on span "2 of 4" at bounding box center [919, 391] width 36 height 36
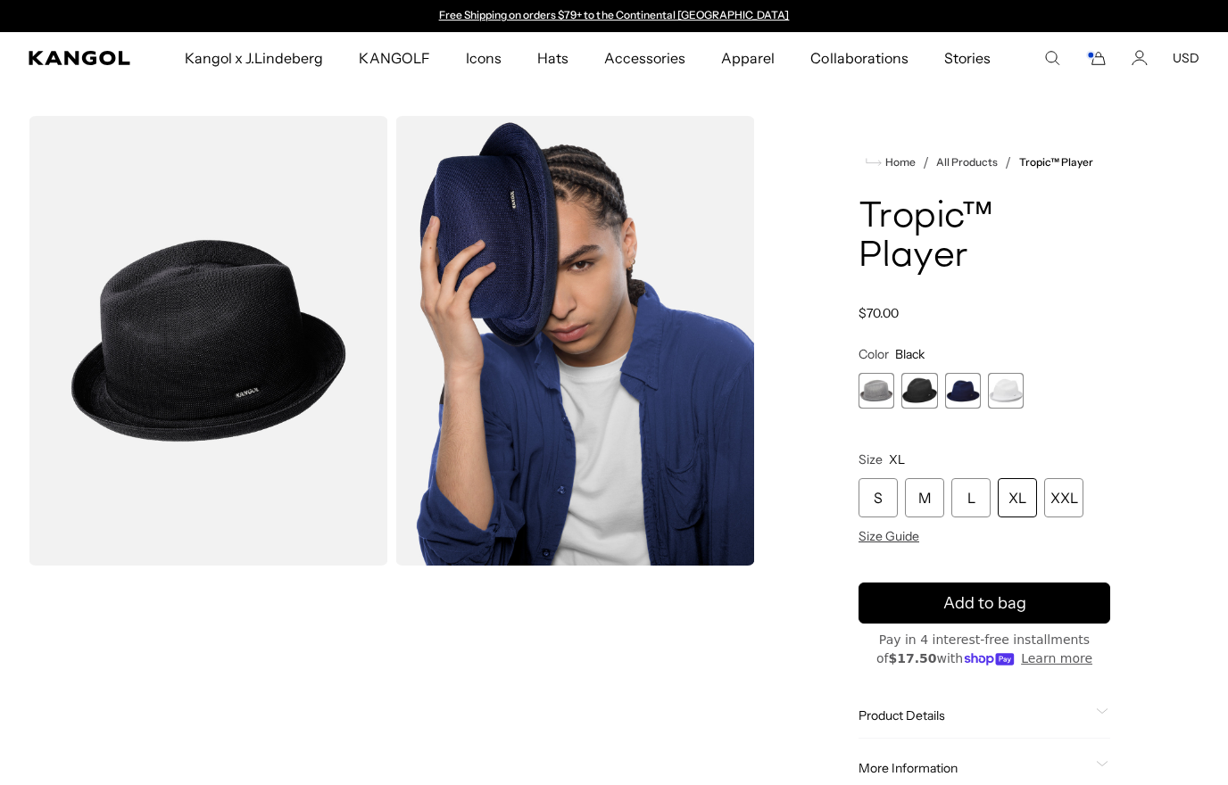
click at [1017, 478] on div "XL" at bounding box center [1017, 497] width 39 height 39
click at [1019, 478] on div "XL" at bounding box center [1017, 497] width 39 height 39
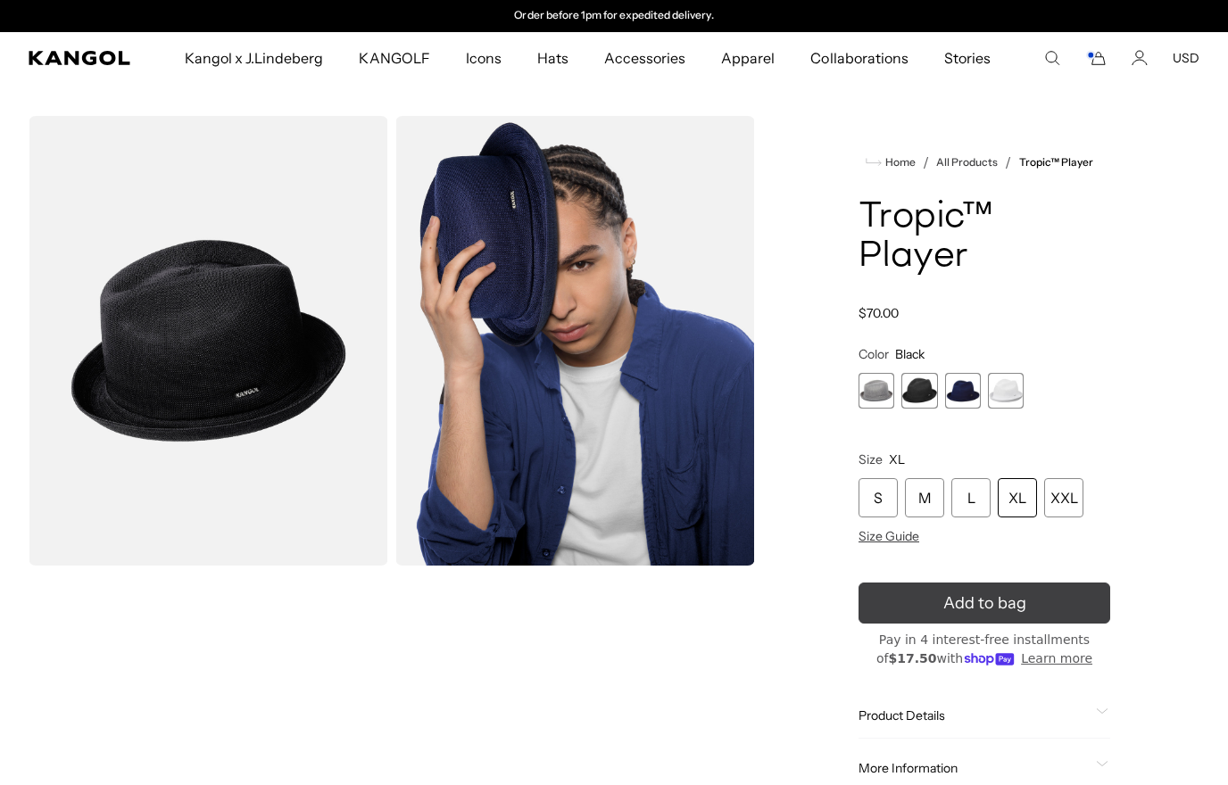
click at [1034, 583] on button "Add to bag" at bounding box center [985, 603] width 252 height 41
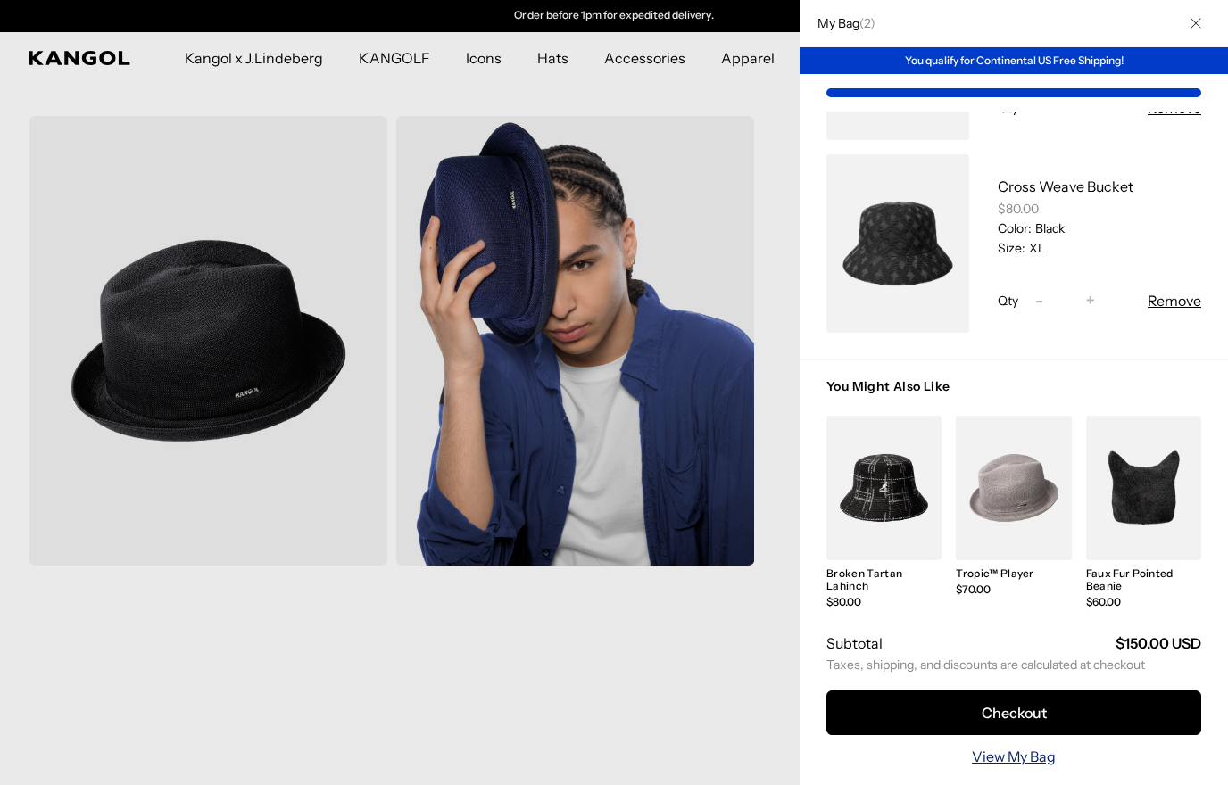
click at [1017, 757] on link "View My Bag" at bounding box center [1014, 756] width 84 height 21
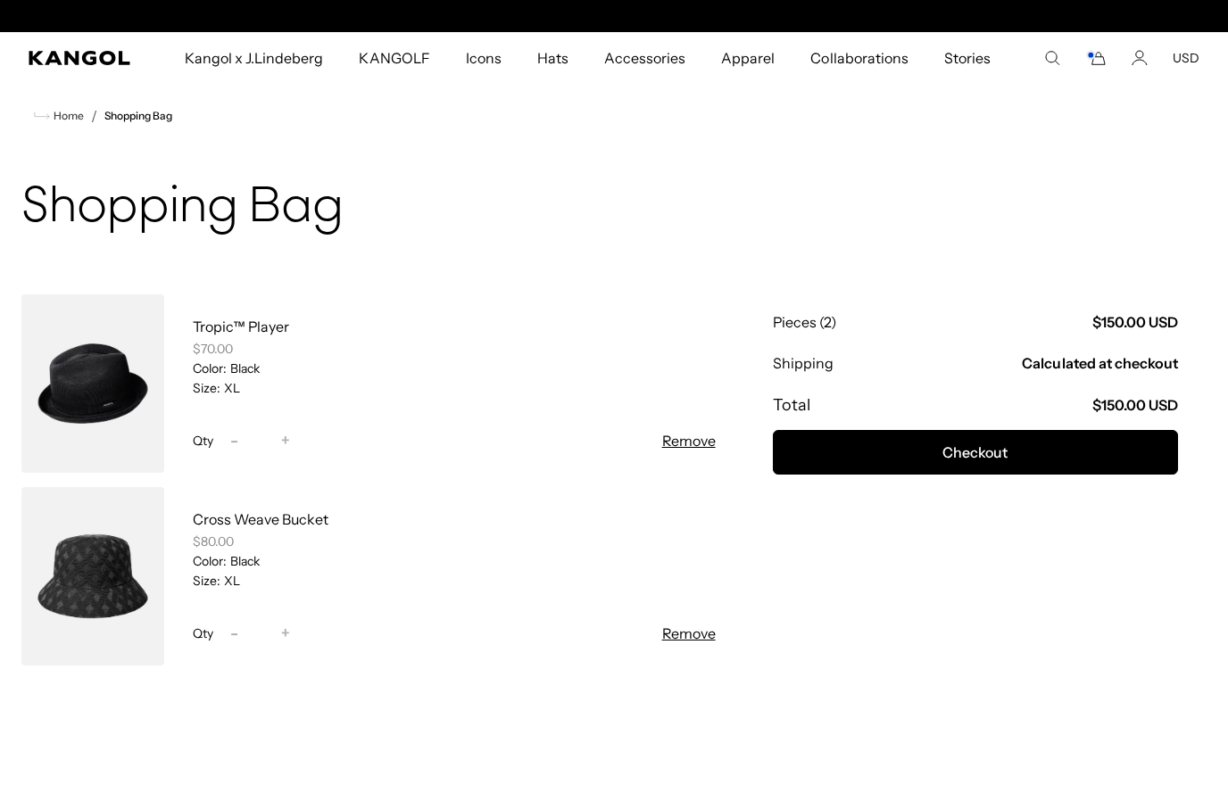
scroll to position [0, 368]
